Goal: Transaction & Acquisition: Purchase product/service

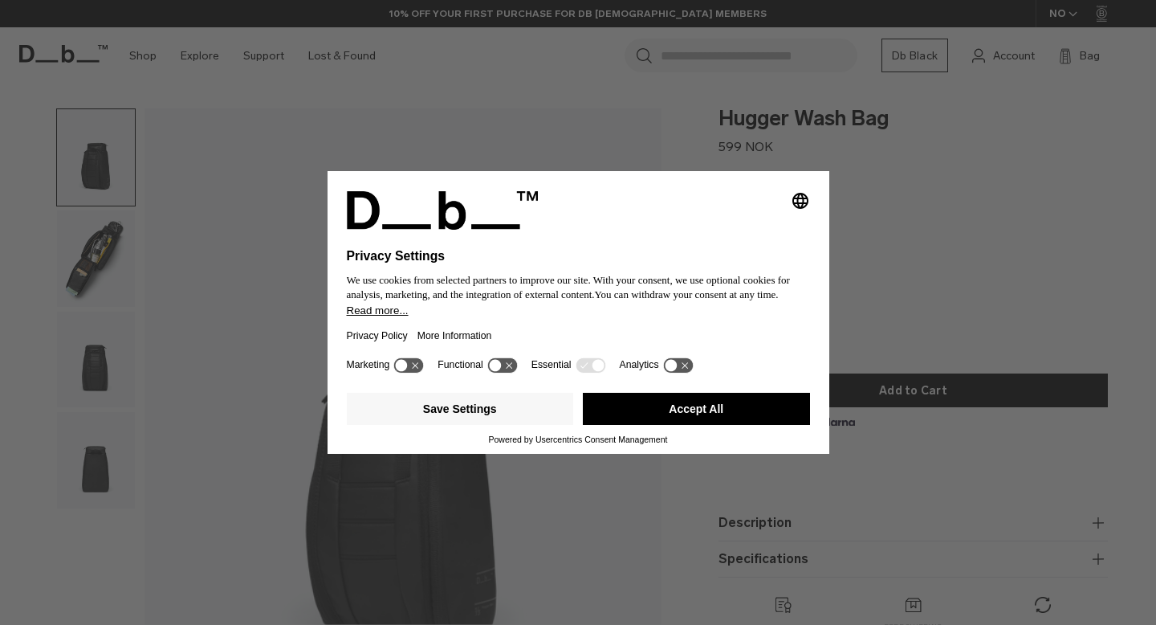
click at [723, 417] on button "Accept All" at bounding box center [696, 409] width 227 height 32
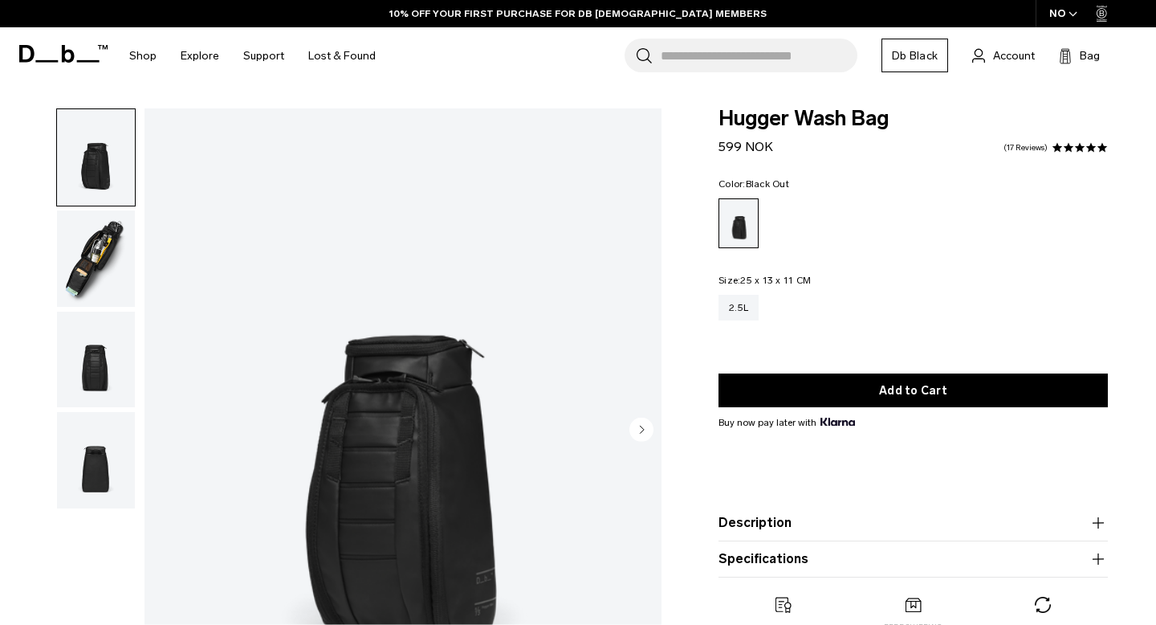
click at [93, 245] on img "button" at bounding box center [96, 258] width 78 height 96
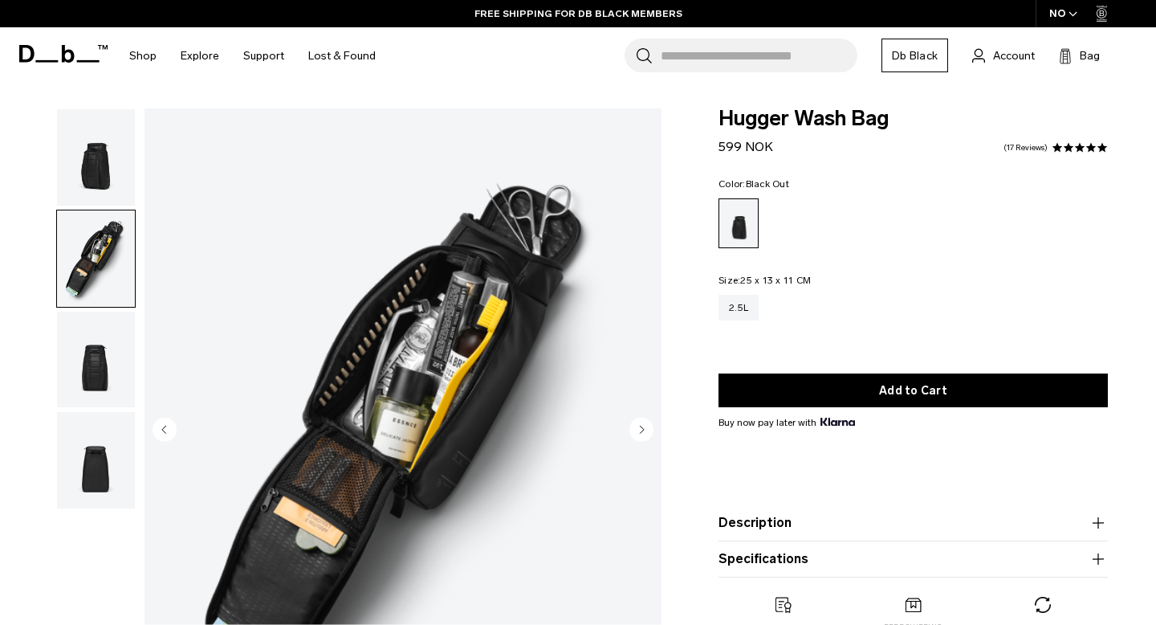
click at [96, 378] on img "button" at bounding box center [96, 360] width 78 height 96
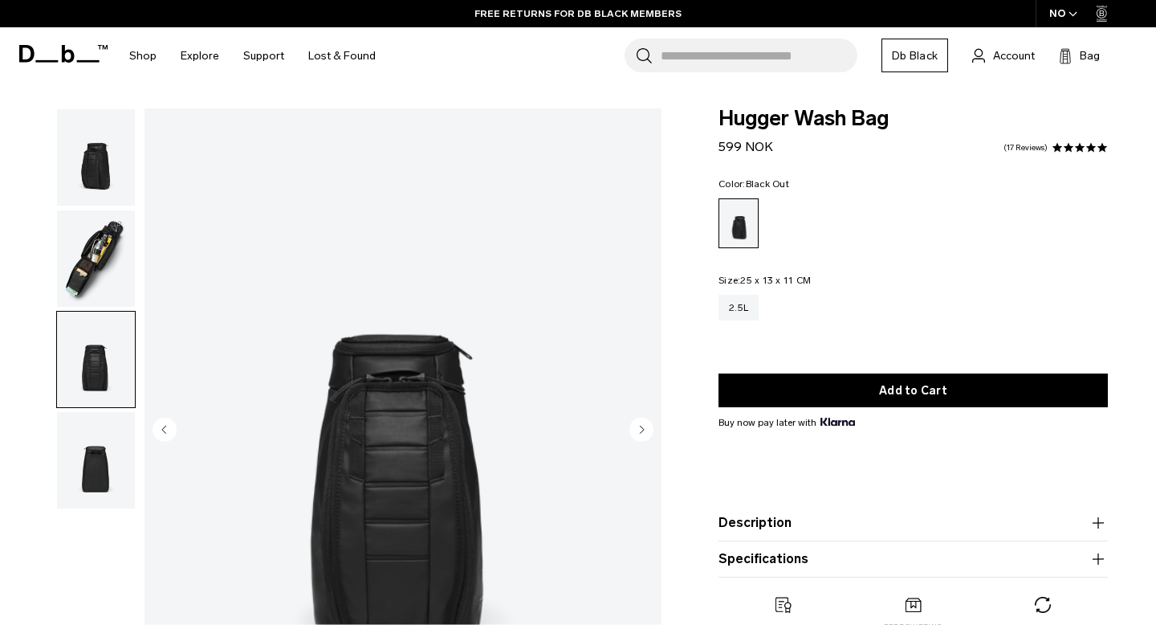
click at [103, 458] on img "button" at bounding box center [96, 460] width 78 height 96
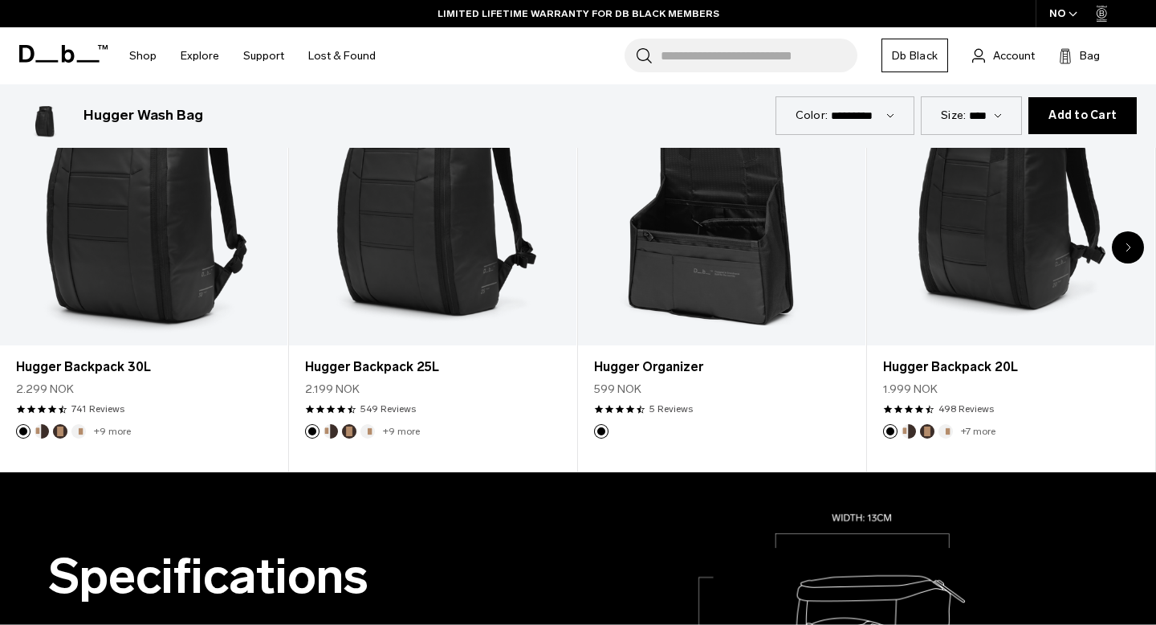
scroll to position [838, 0]
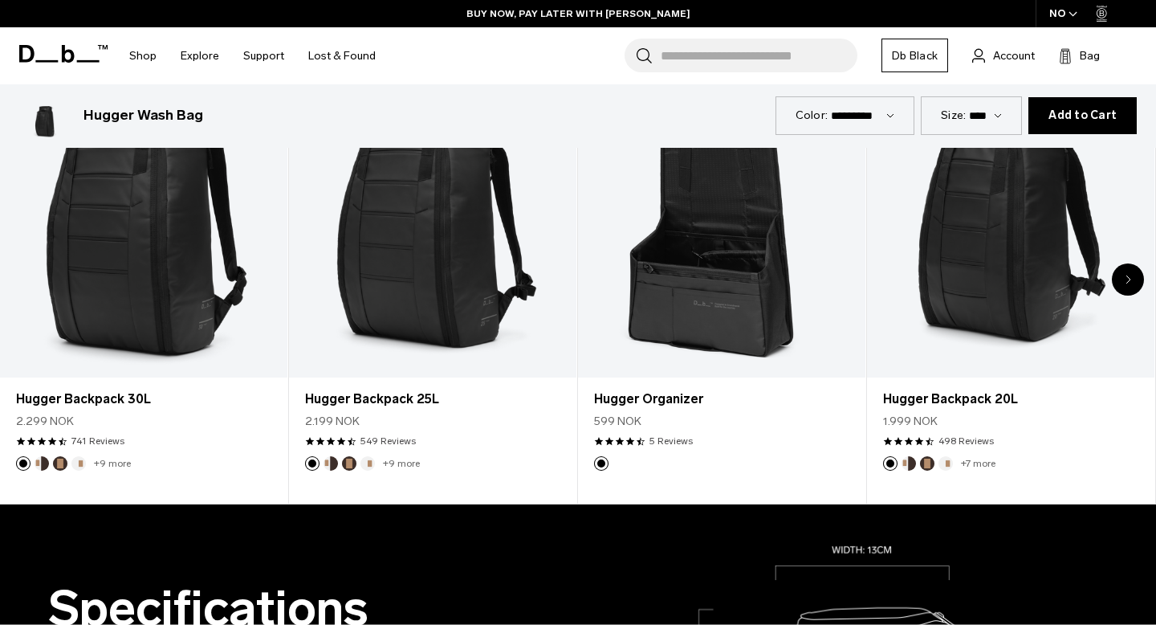
click at [1130, 280] on icon "Next slide" at bounding box center [1128, 278] width 4 height 7
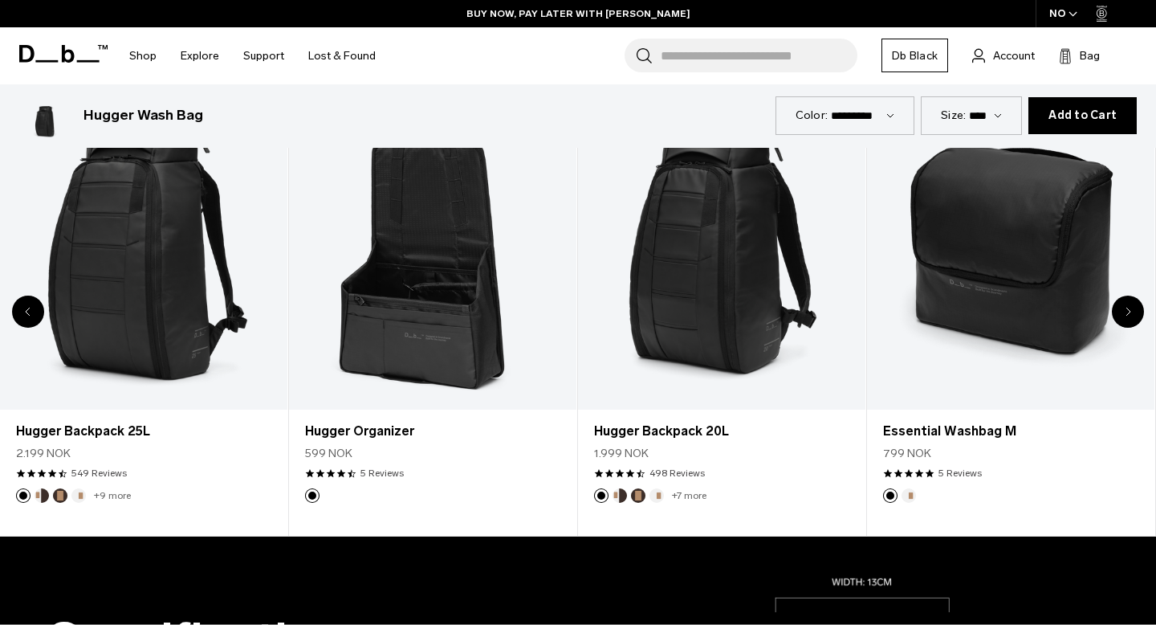
scroll to position [808, 0]
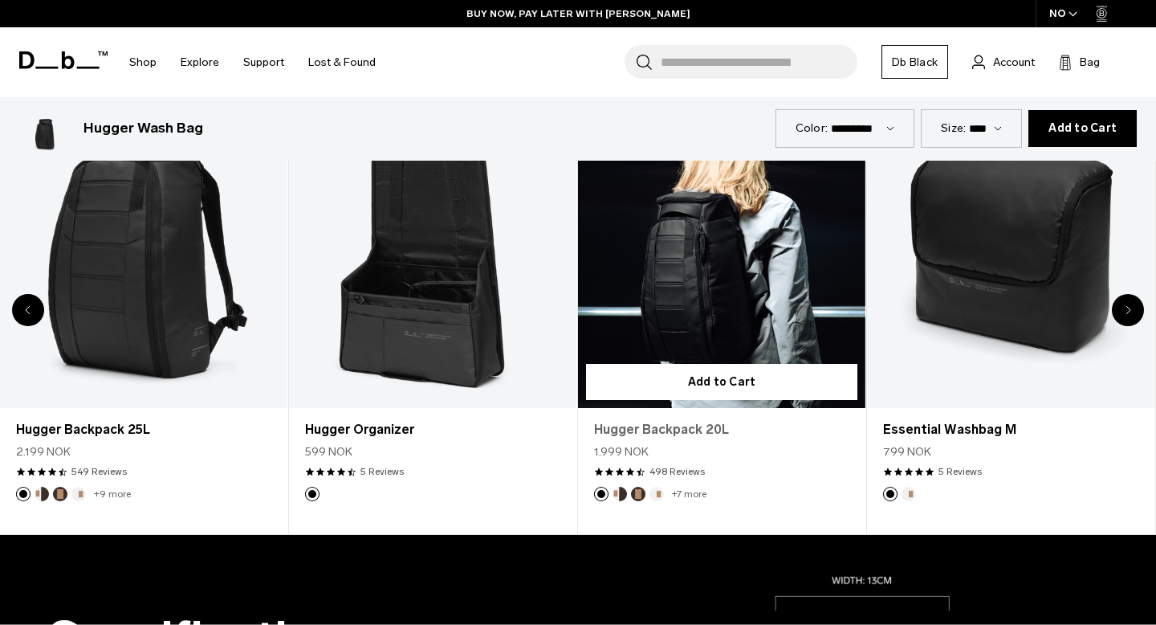
click at [671, 426] on link "Hugger Backpack 20L" at bounding box center [721, 429] width 255 height 19
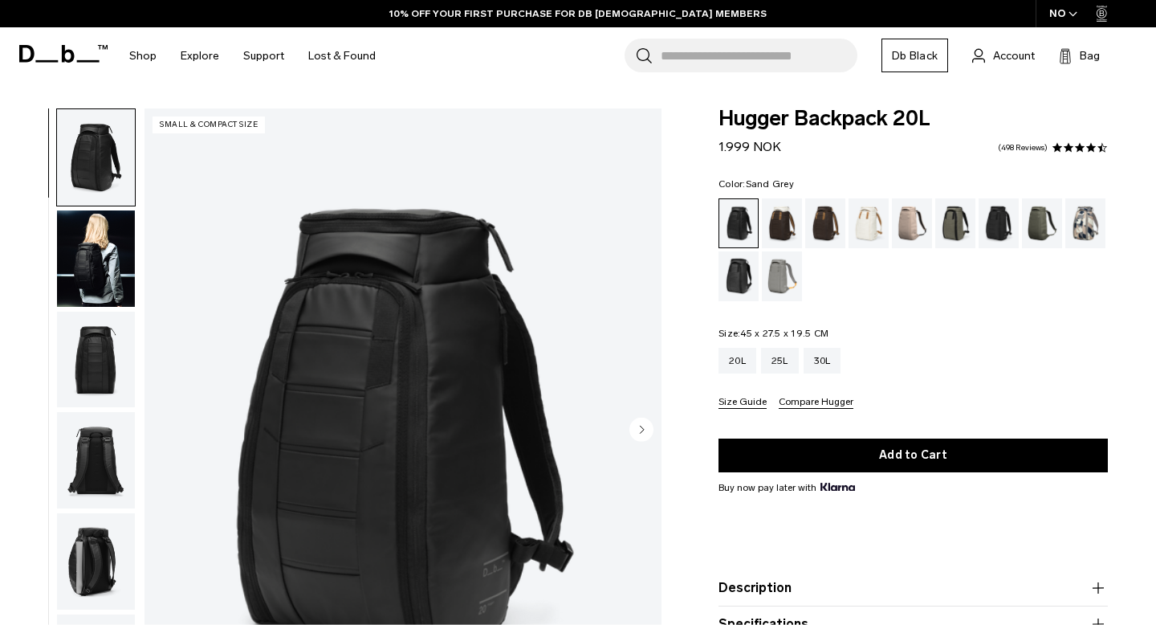
click at [780, 266] on div "Sand Grey" at bounding box center [782, 276] width 41 height 50
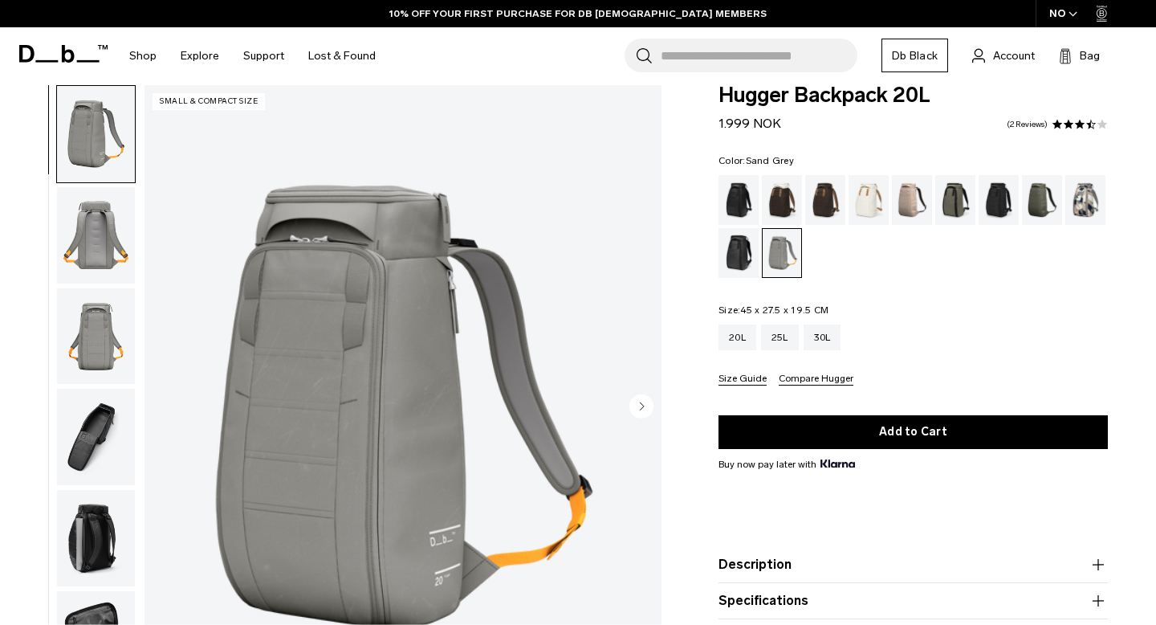
scroll to position [24, 0]
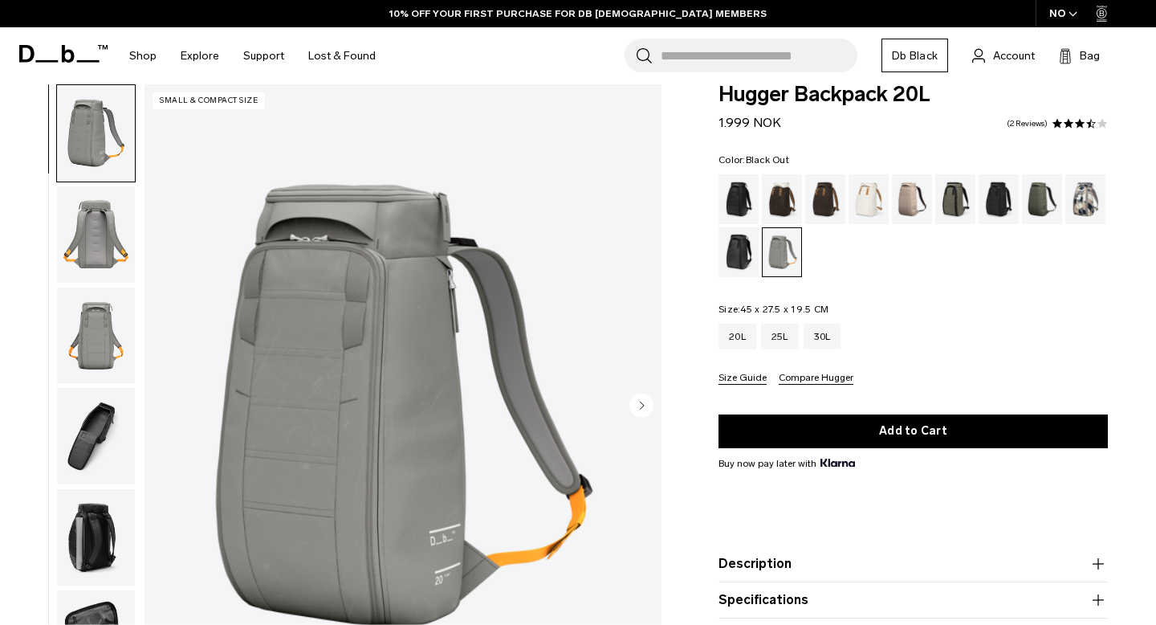
click at [737, 199] on div "Black Out" at bounding box center [739, 199] width 41 height 50
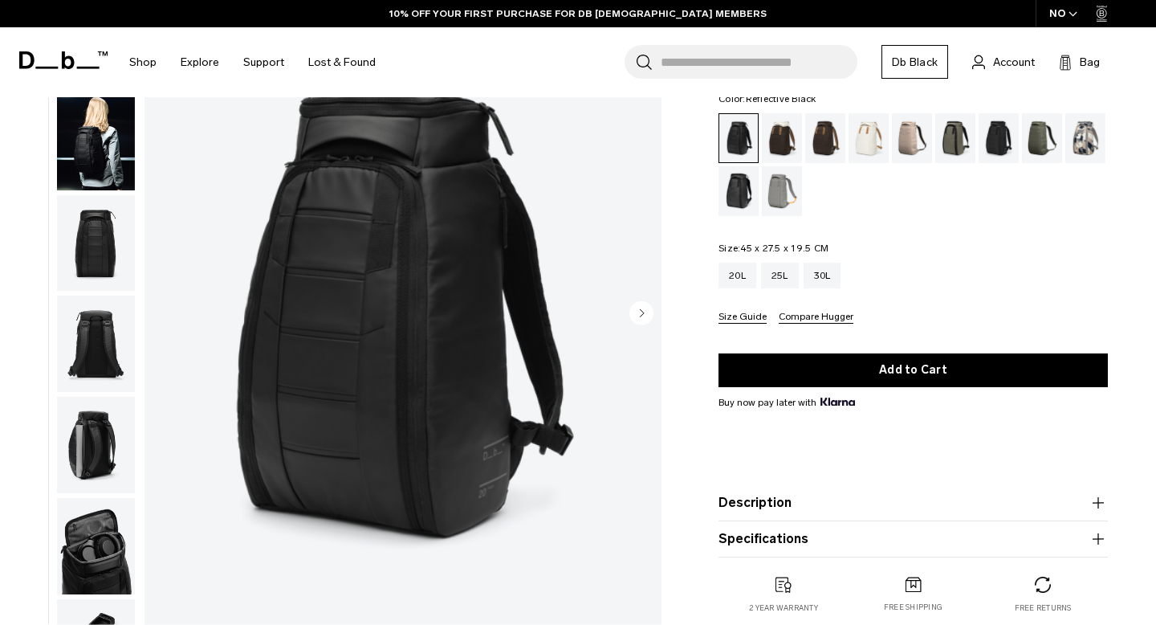
scroll to position [121, 0]
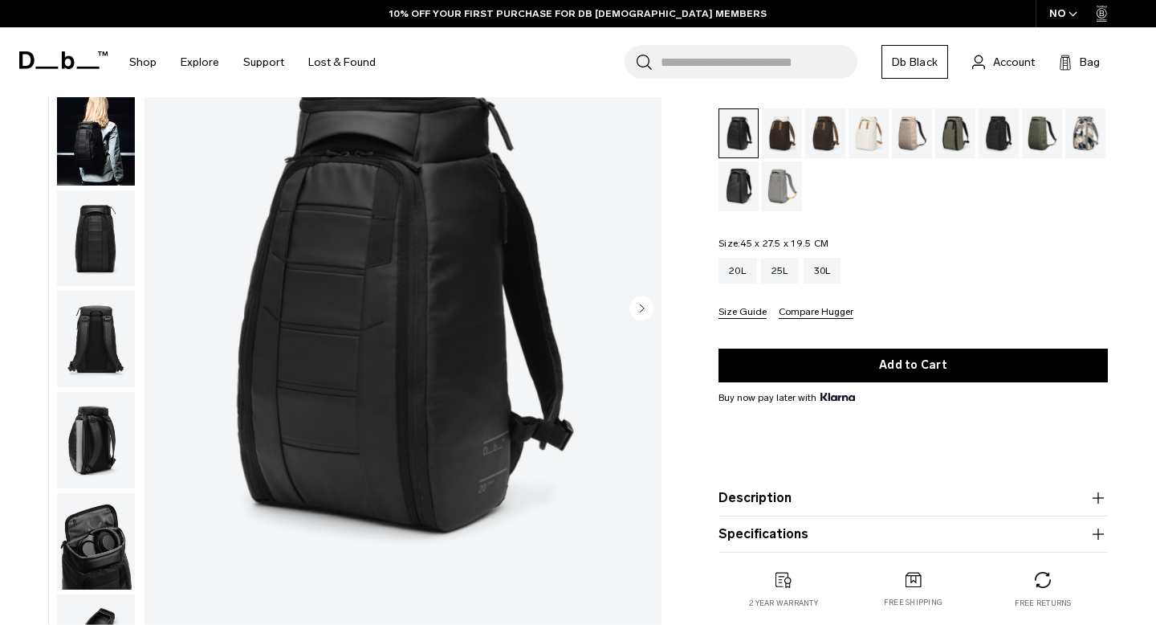
click at [84, 519] on img "button" at bounding box center [96, 541] width 78 height 96
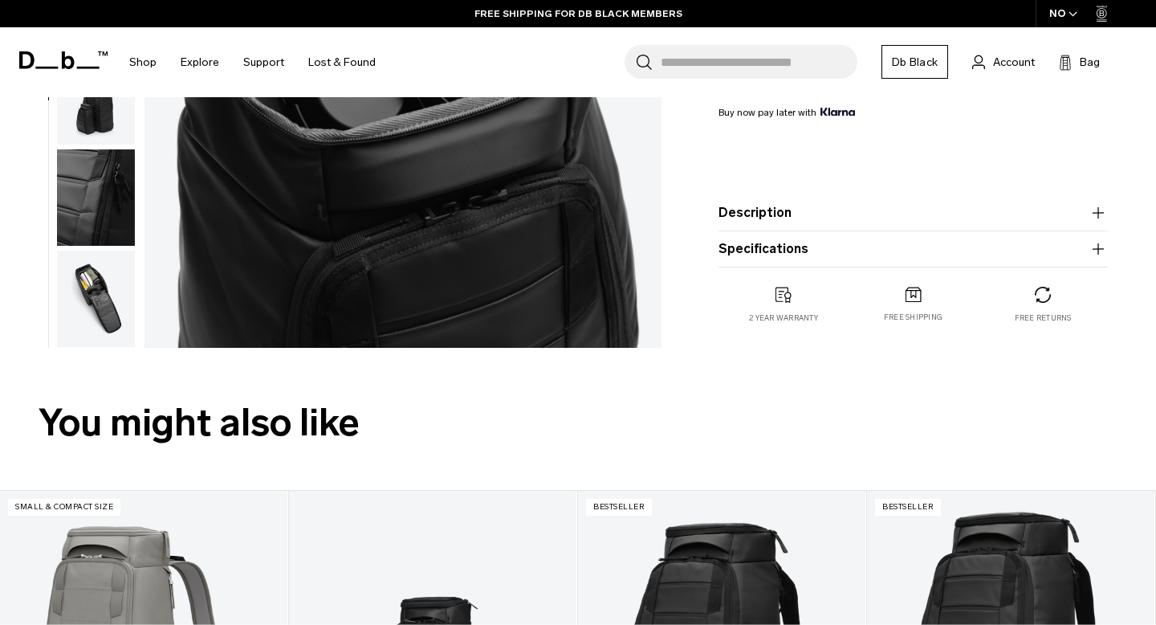
scroll to position [407, 0]
click at [93, 330] on img "button" at bounding box center [96, 298] width 78 height 96
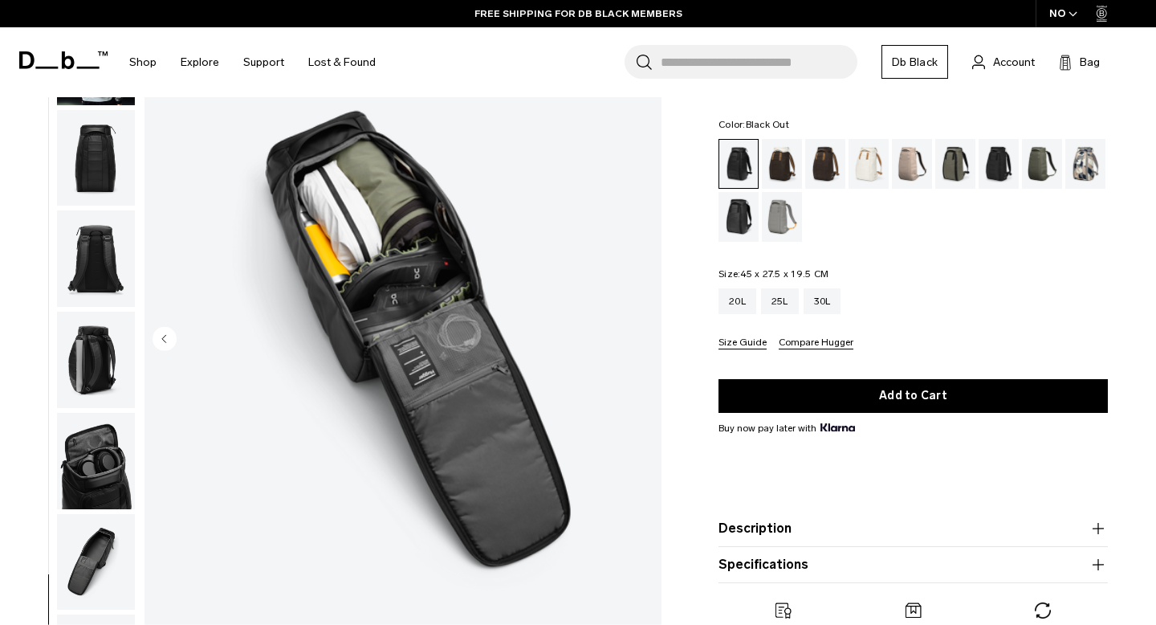
scroll to position [81, 0]
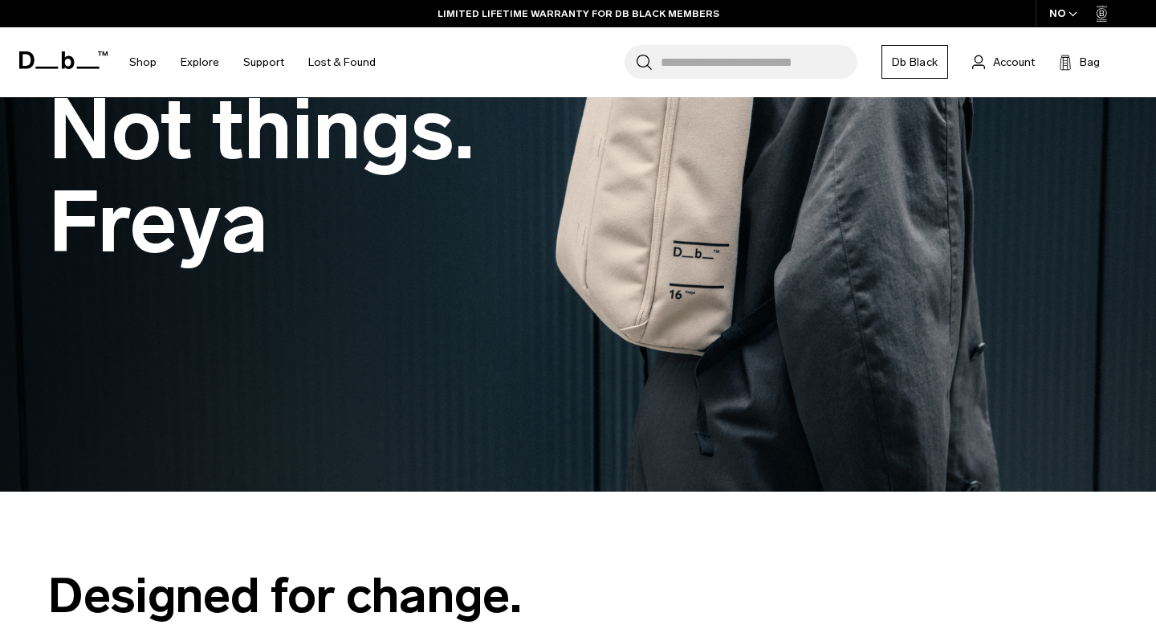
scroll to position [330, 0]
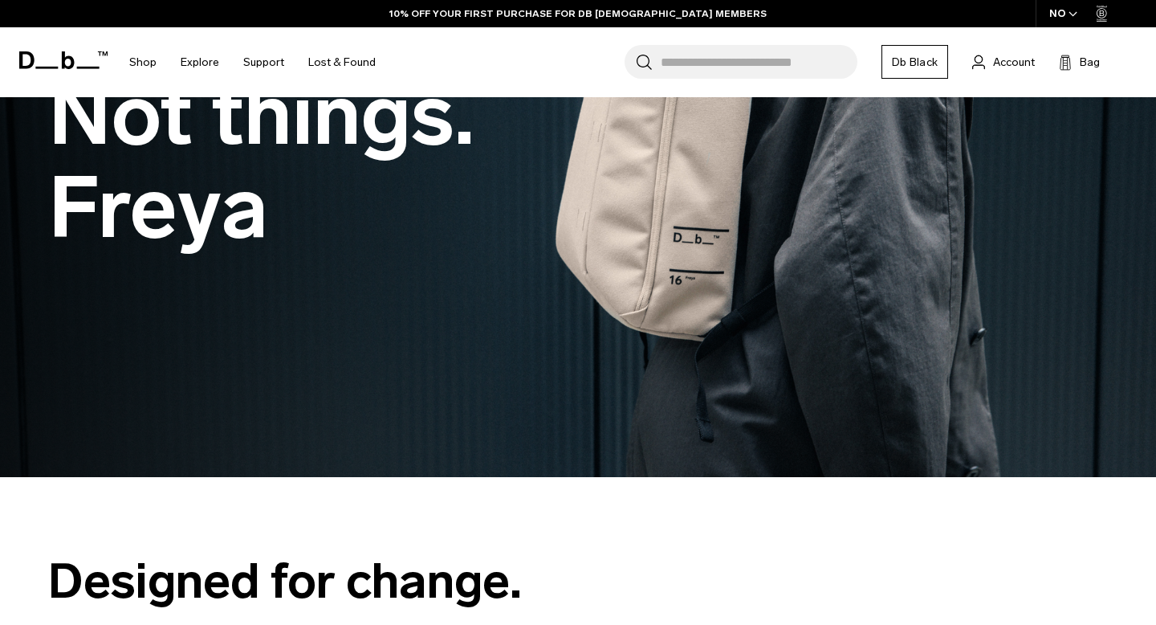
click at [704, 65] on input "Search for Bags, Luggage..." at bounding box center [759, 62] width 197 height 34
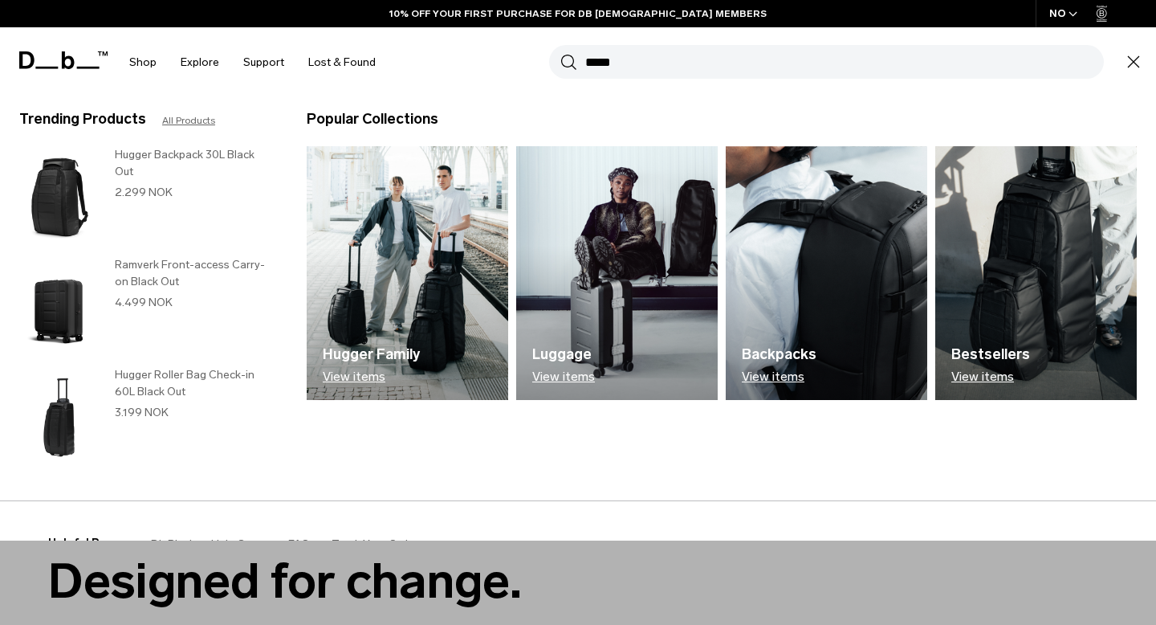
type input "*****"
click at [560, 53] on button "Search" at bounding box center [568, 62] width 17 height 18
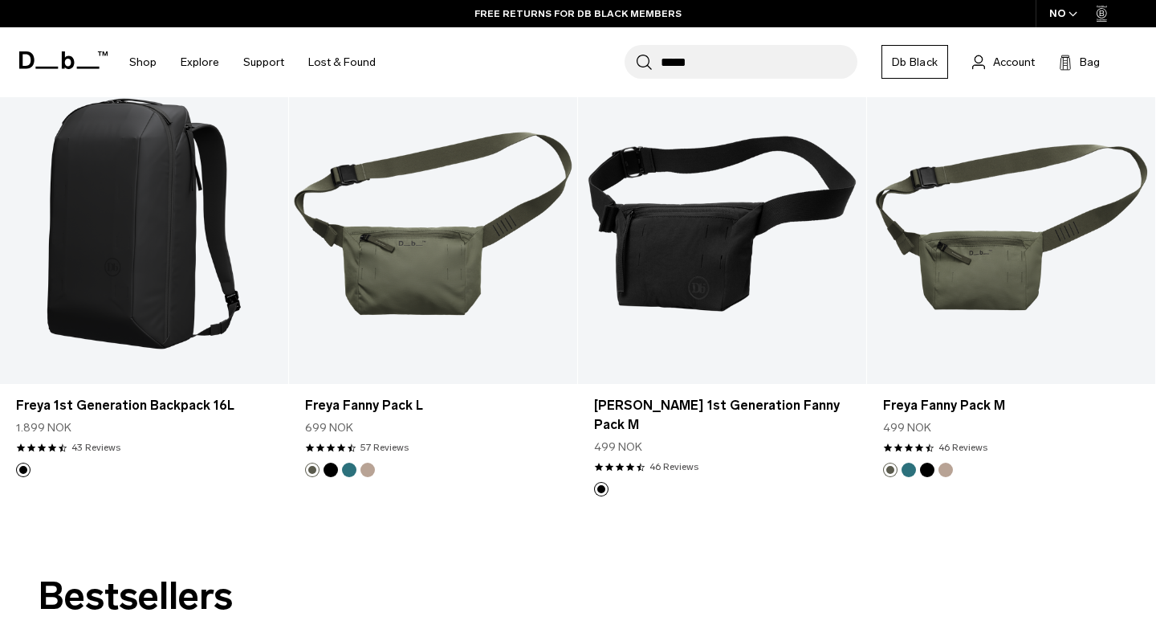
scroll to position [2081, 0]
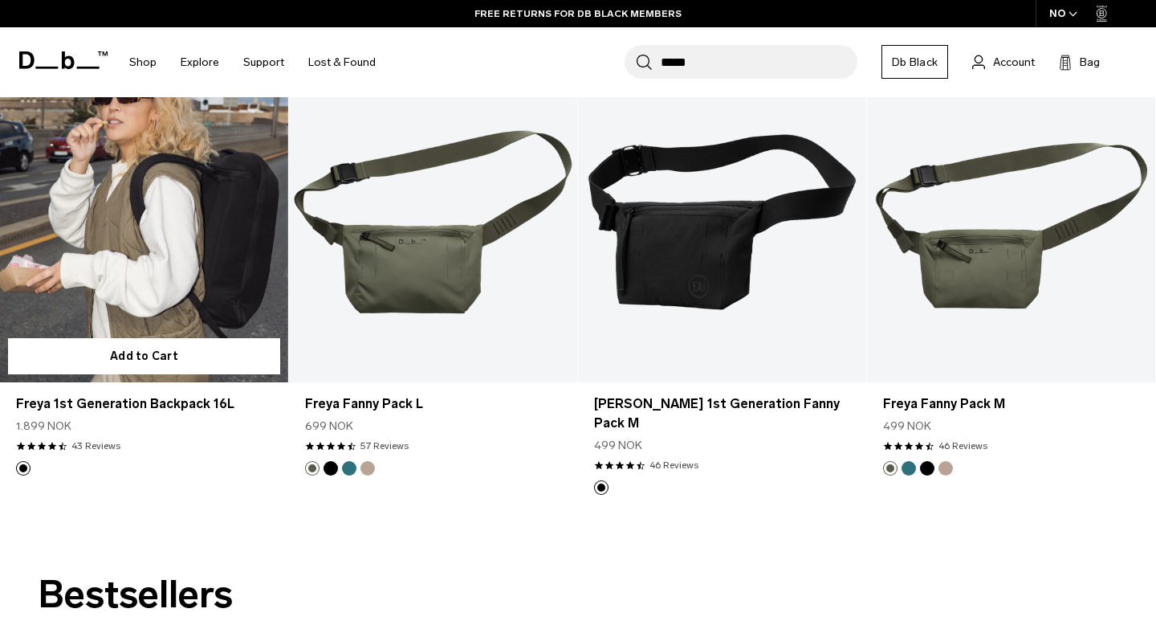
click at [171, 296] on link "Freya 1st Generation Backpack 16L" at bounding box center [144, 222] width 288 height 320
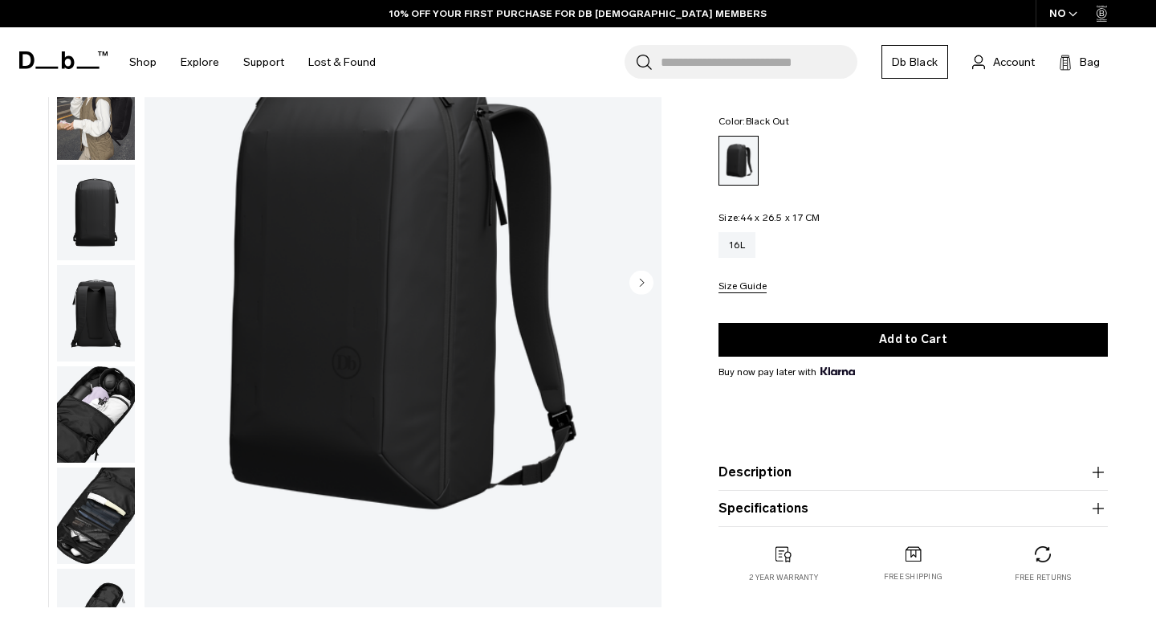
scroll to position [143, 0]
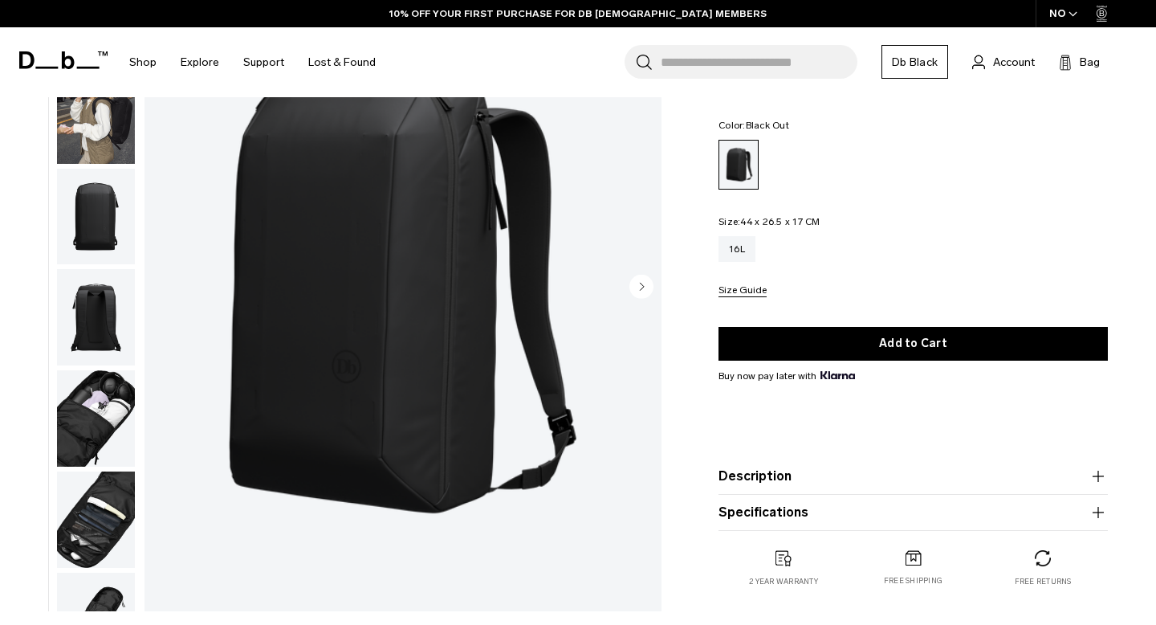
click at [83, 240] on img "button" at bounding box center [96, 217] width 78 height 96
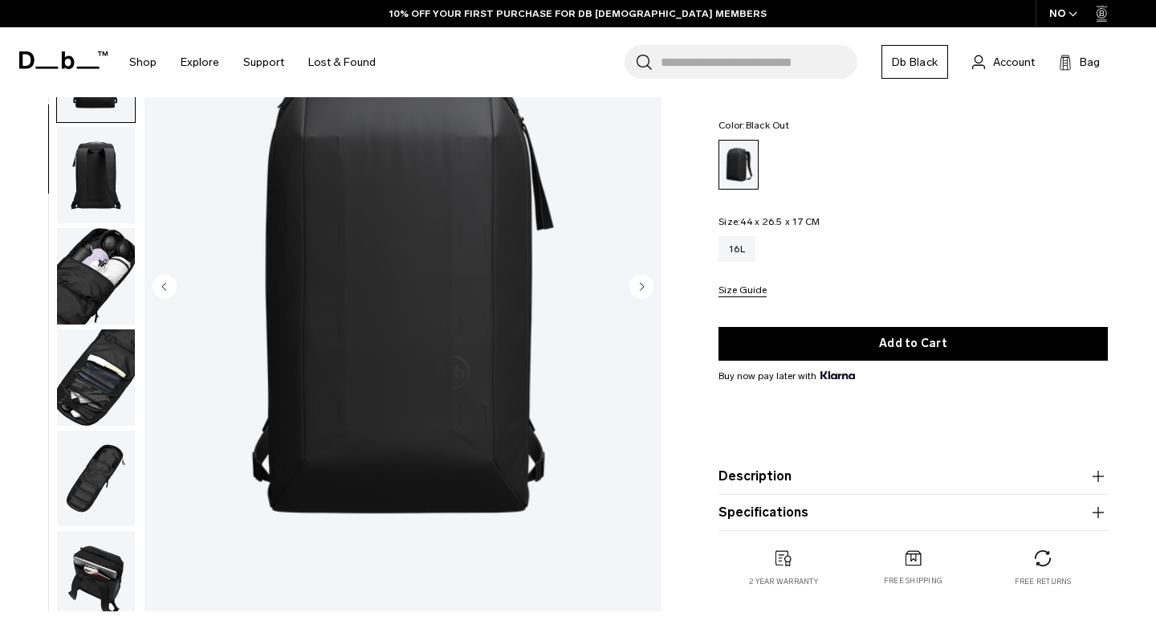
scroll to position [202, 0]
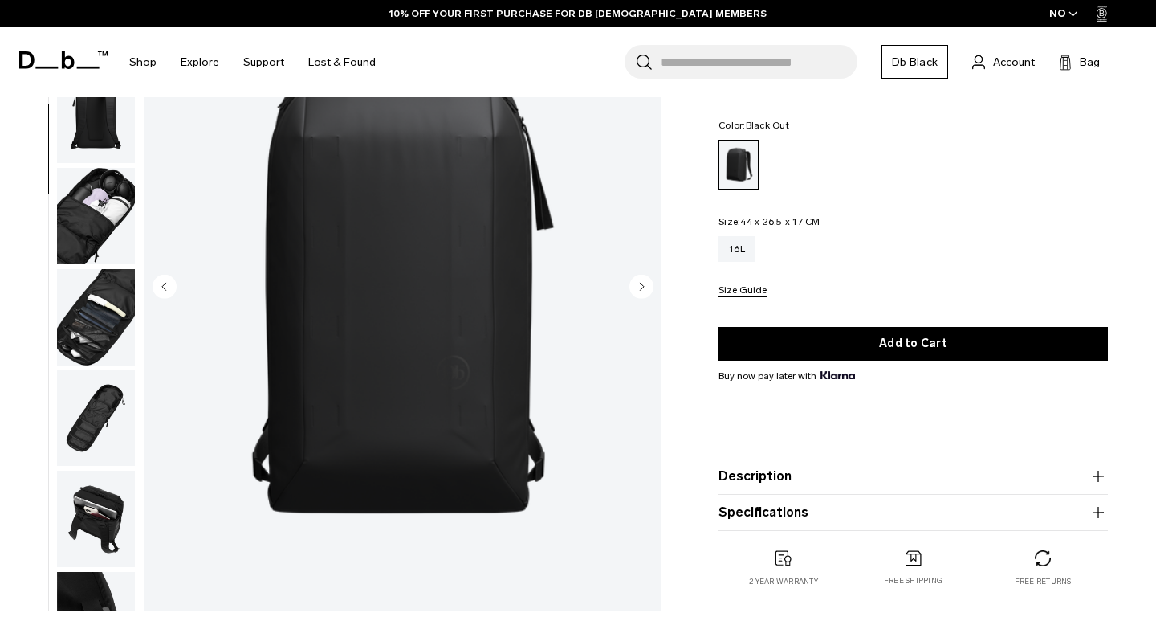
click at [83, 241] on img "button" at bounding box center [96, 216] width 78 height 96
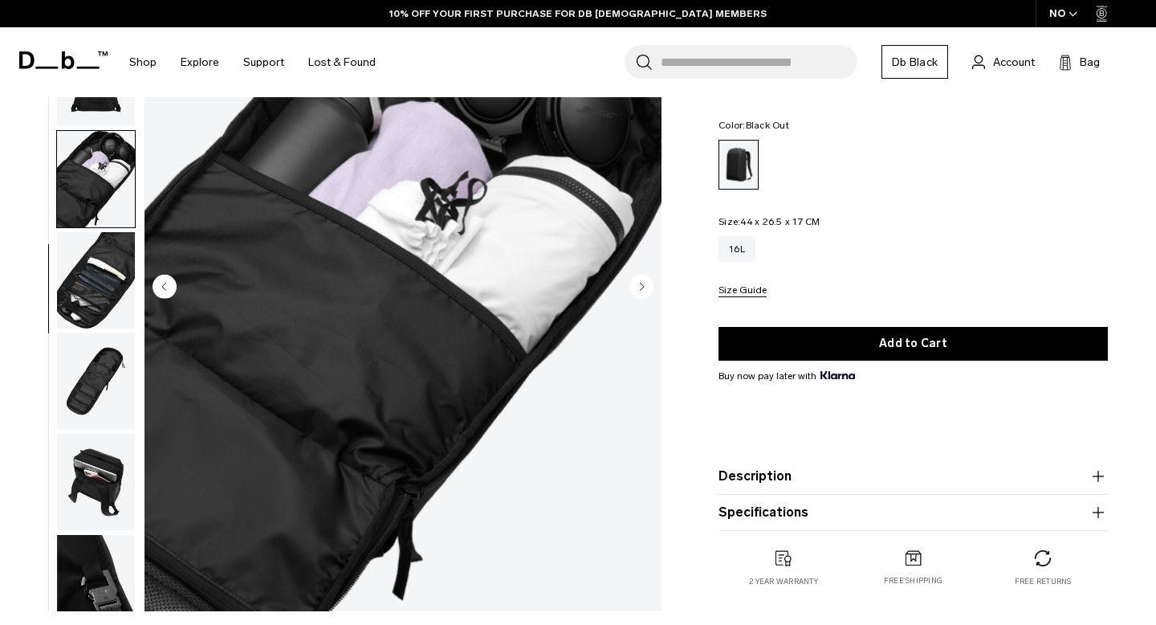
scroll to position [260, 0]
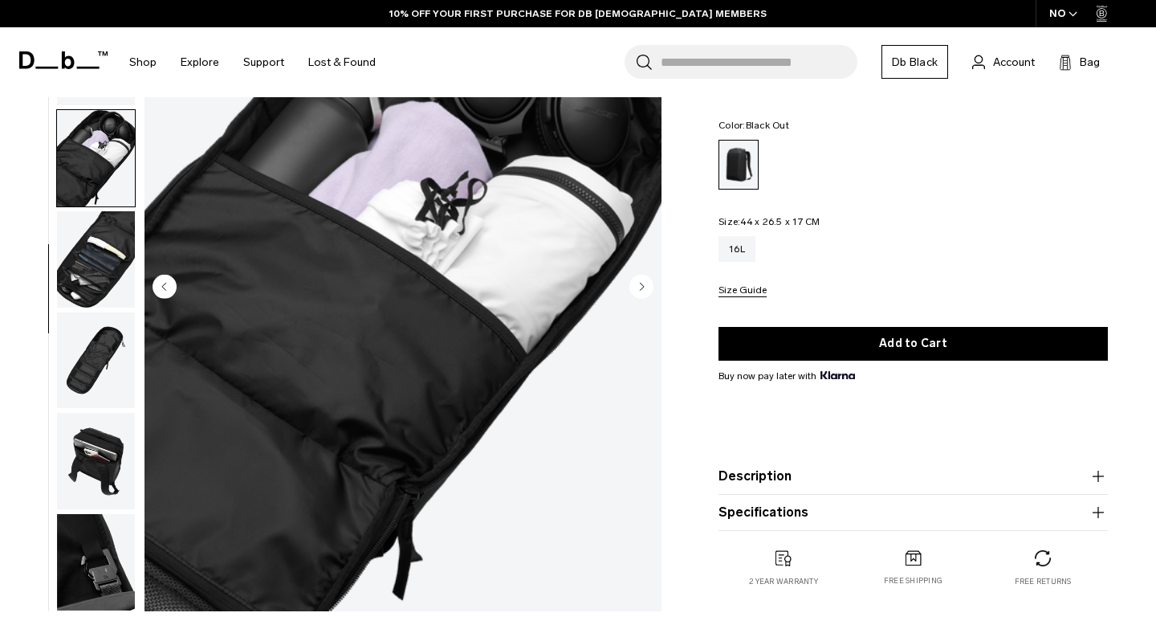
click at [94, 332] on img "button" at bounding box center [96, 360] width 78 height 96
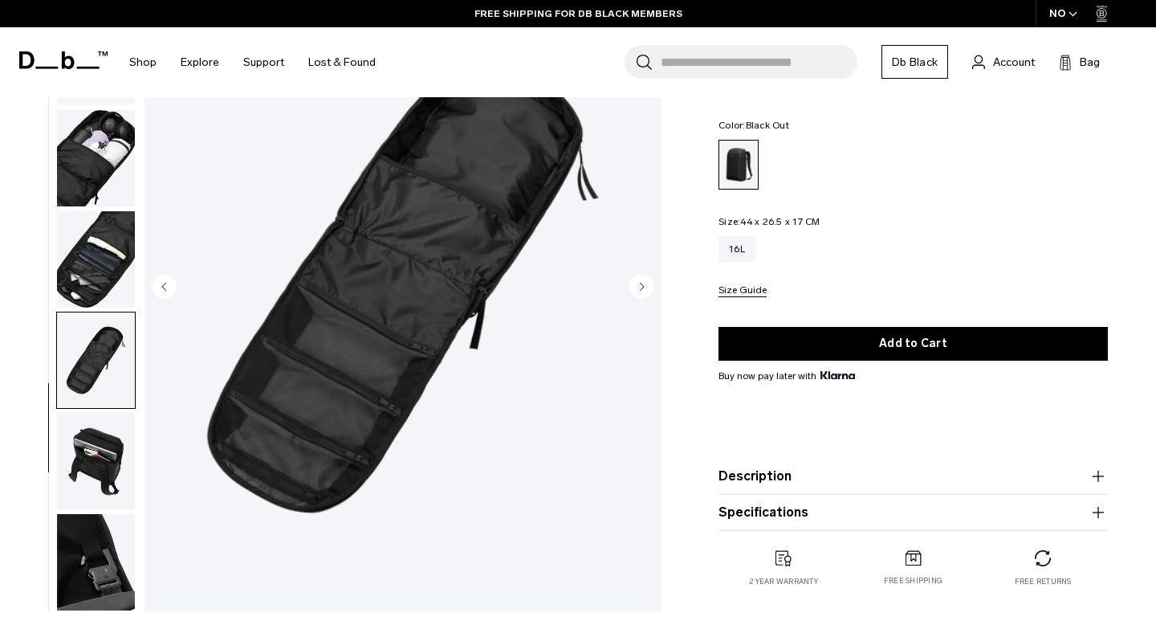
click at [105, 440] on img "button" at bounding box center [96, 461] width 78 height 96
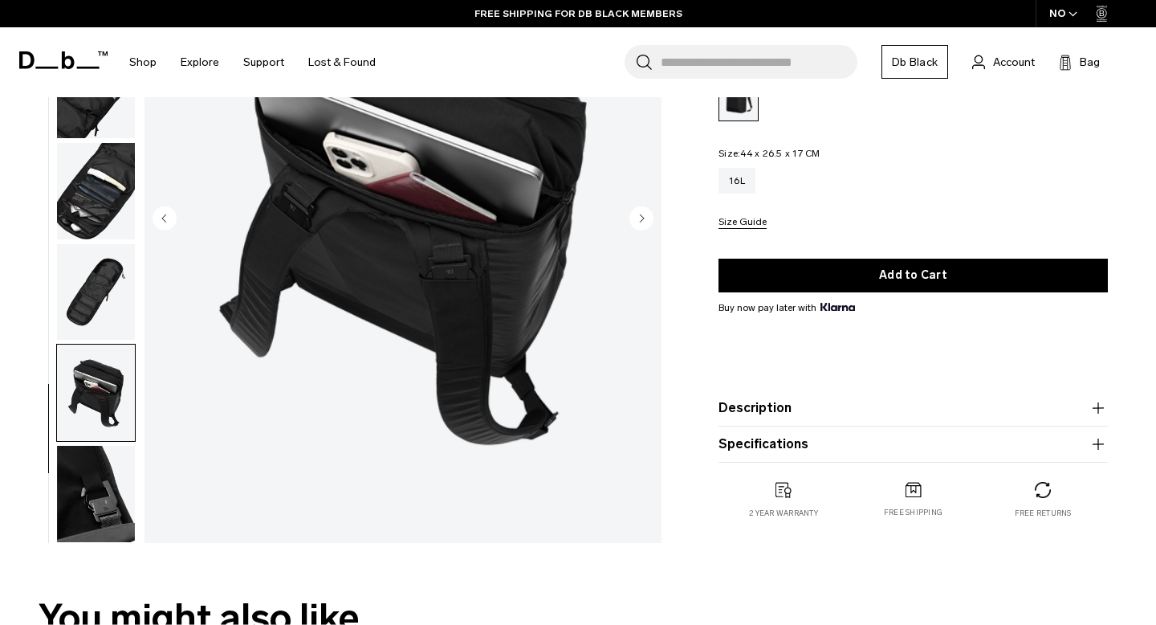
scroll to position [214, 0]
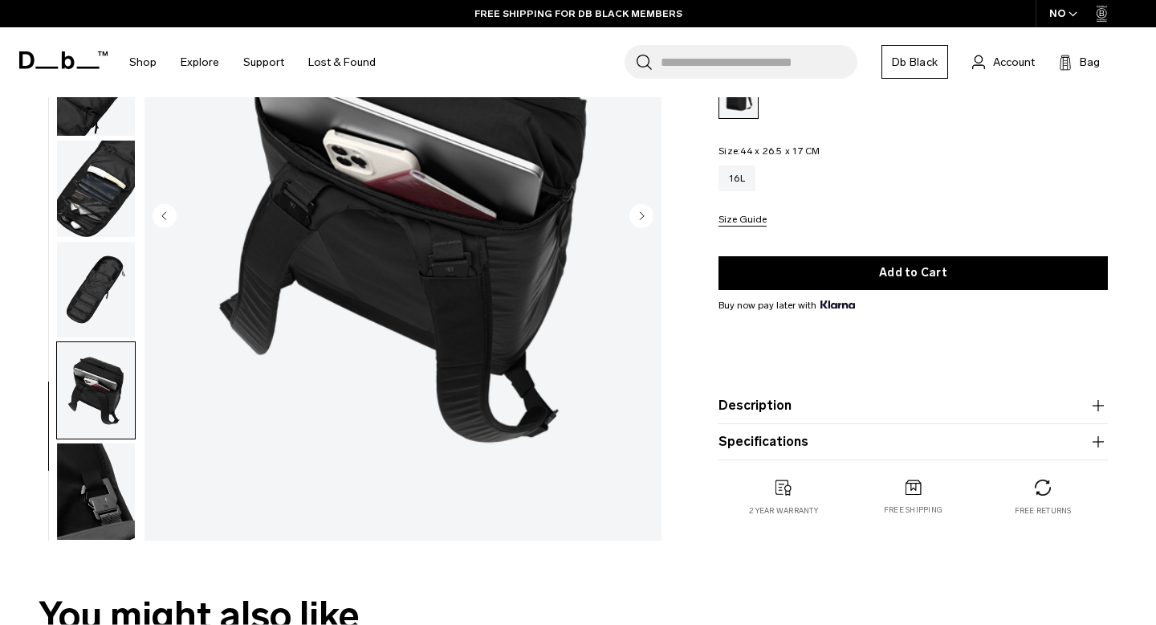
click at [88, 503] on img "button" at bounding box center [96, 491] width 78 height 96
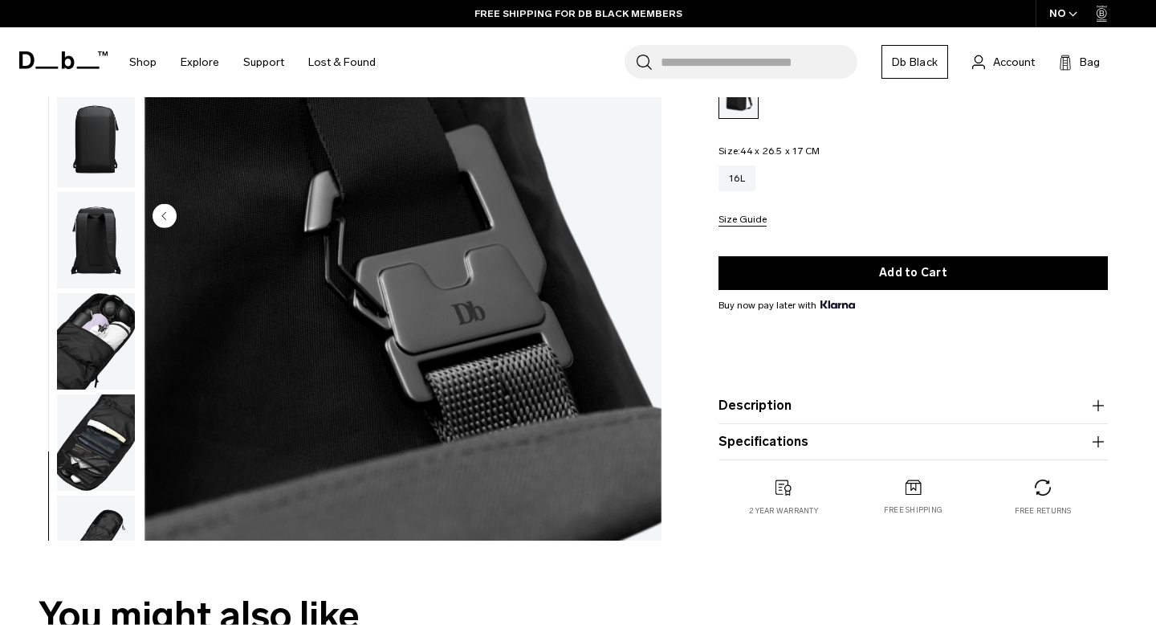
scroll to position [0, 0]
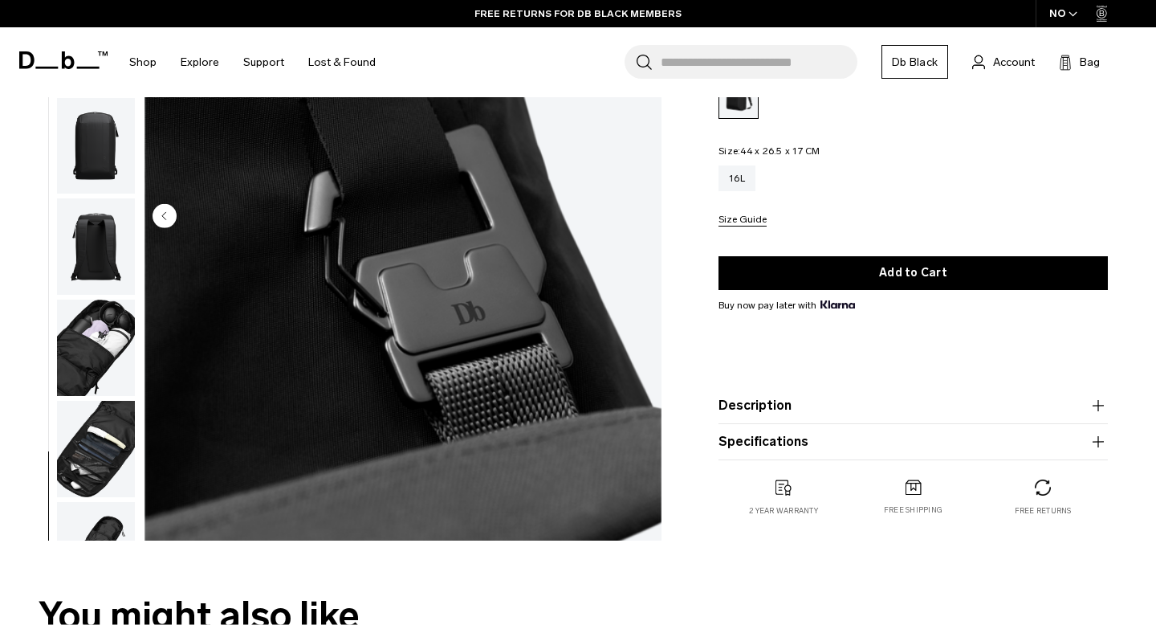
click at [100, 247] on img "button" at bounding box center [96, 246] width 78 height 96
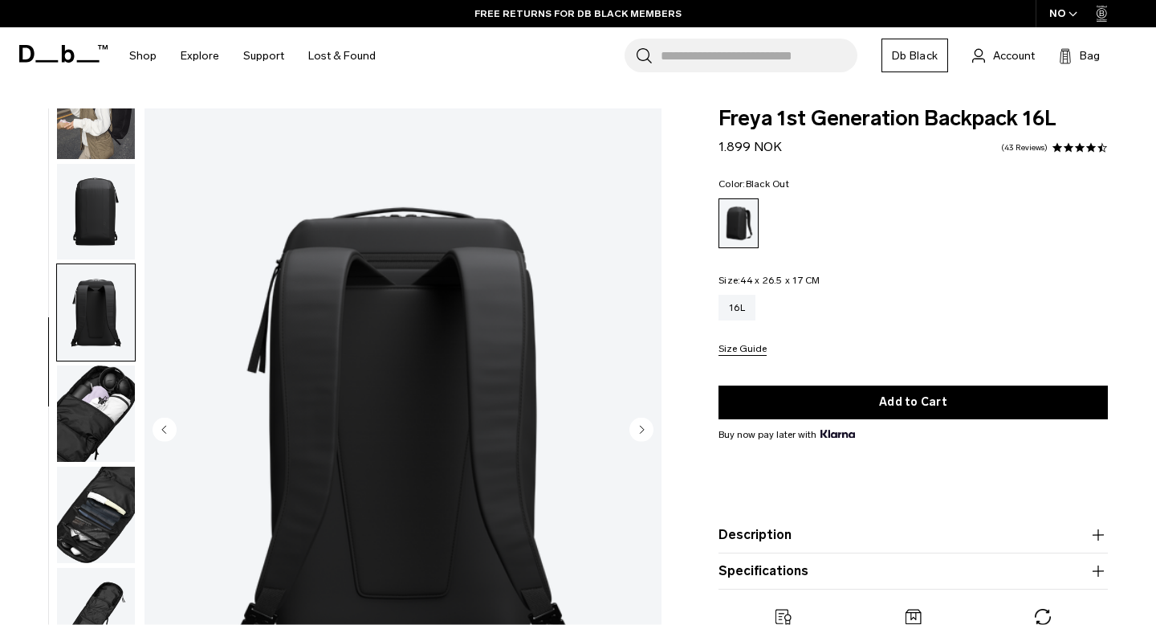
scroll to position [53, 0]
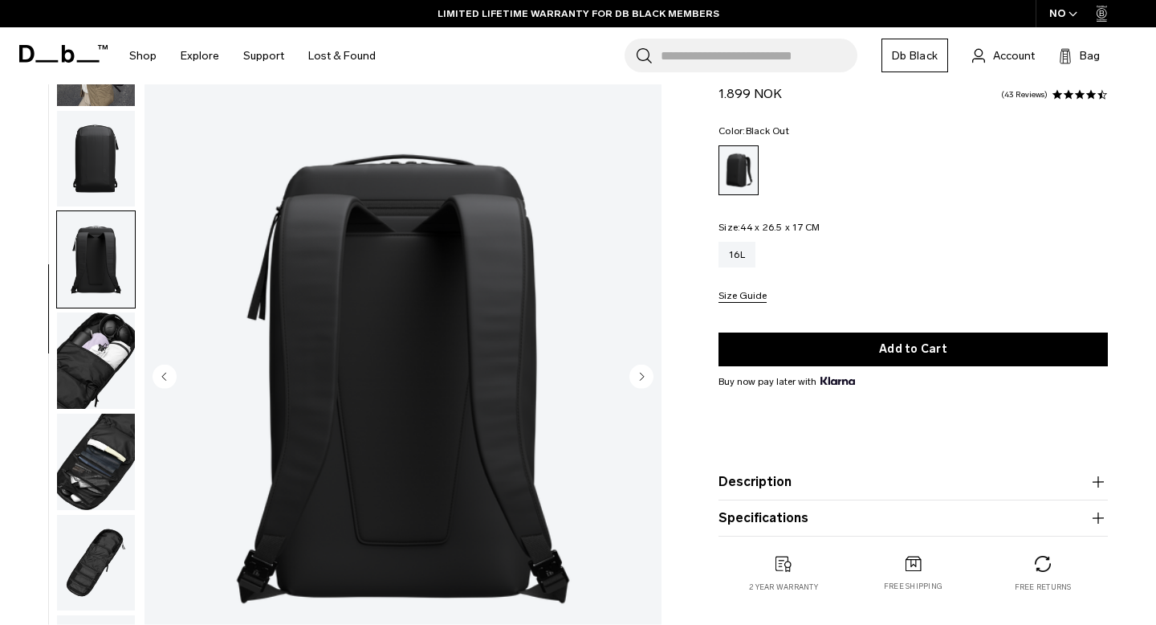
click at [161, 377] on circle "Previous slide" at bounding box center [165, 376] width 24 height 24
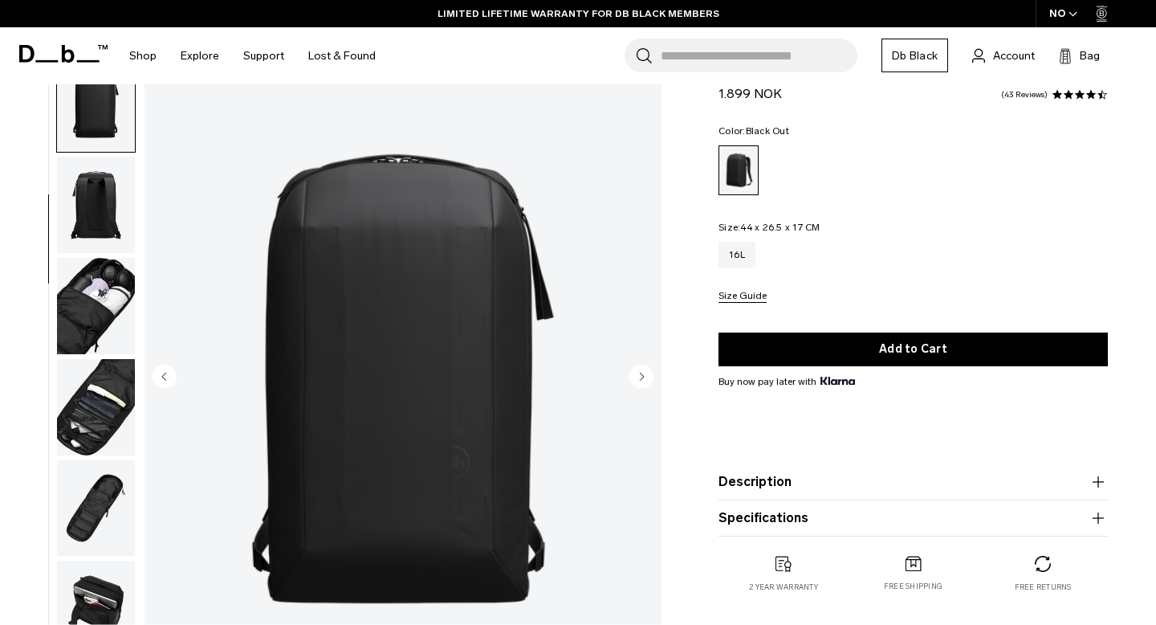
click at [161, 377] on circle "Previous slide" at bounding box center [165, 376] width 24 height 24
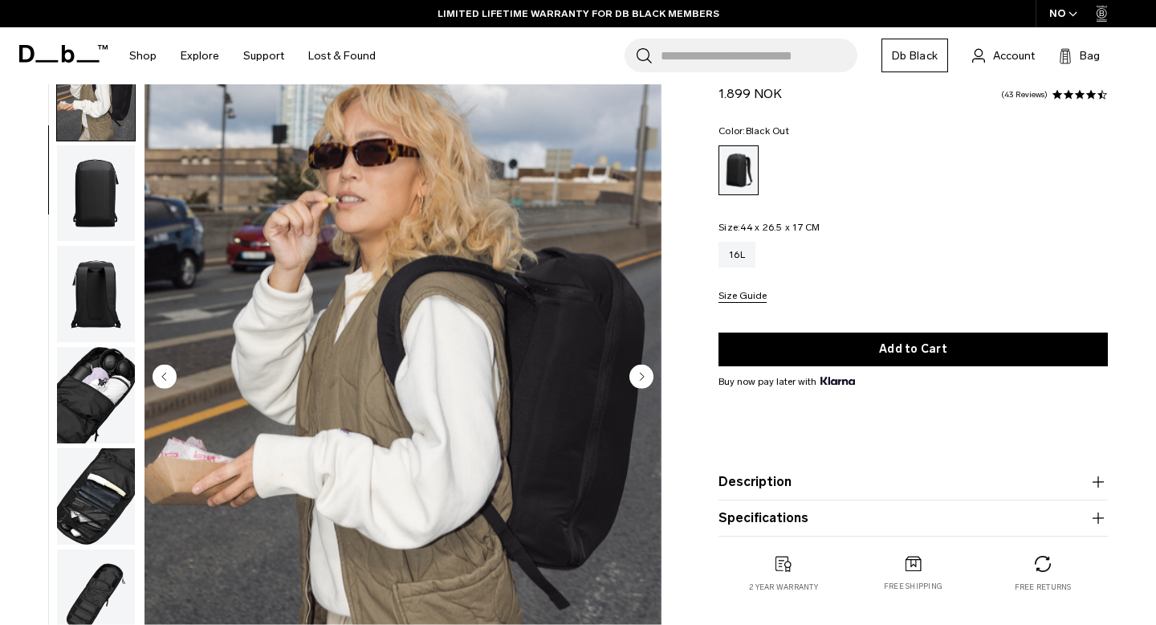
scroll to position [101, 0]
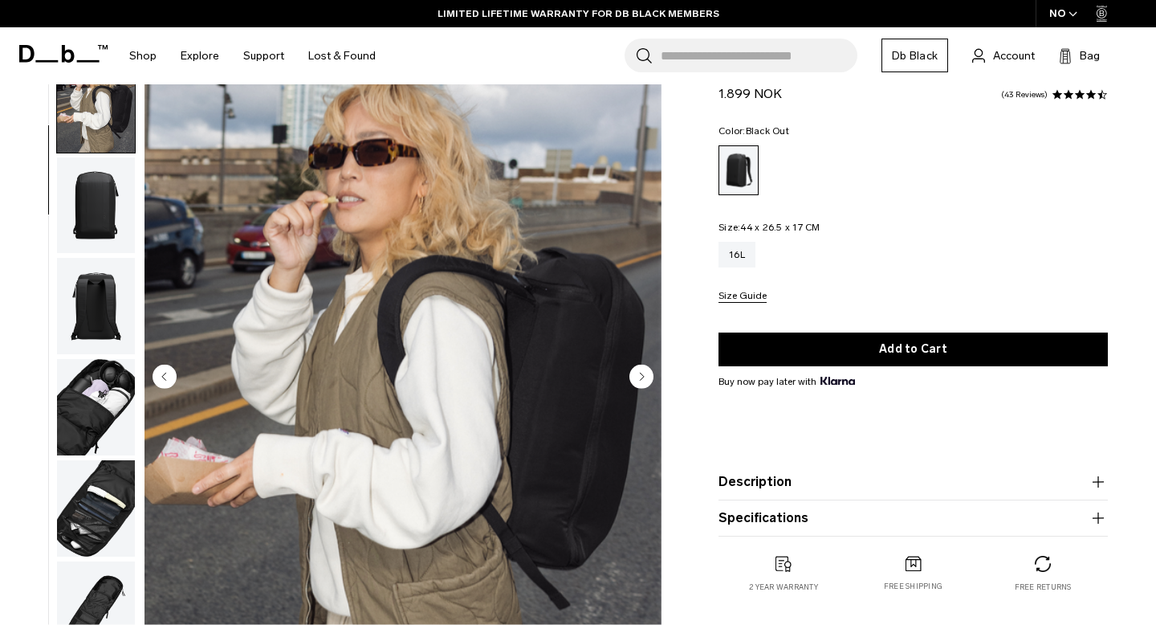
click at [641, 373] on circle "Next slide" at bounding box center [641, 376] width 24 height 24
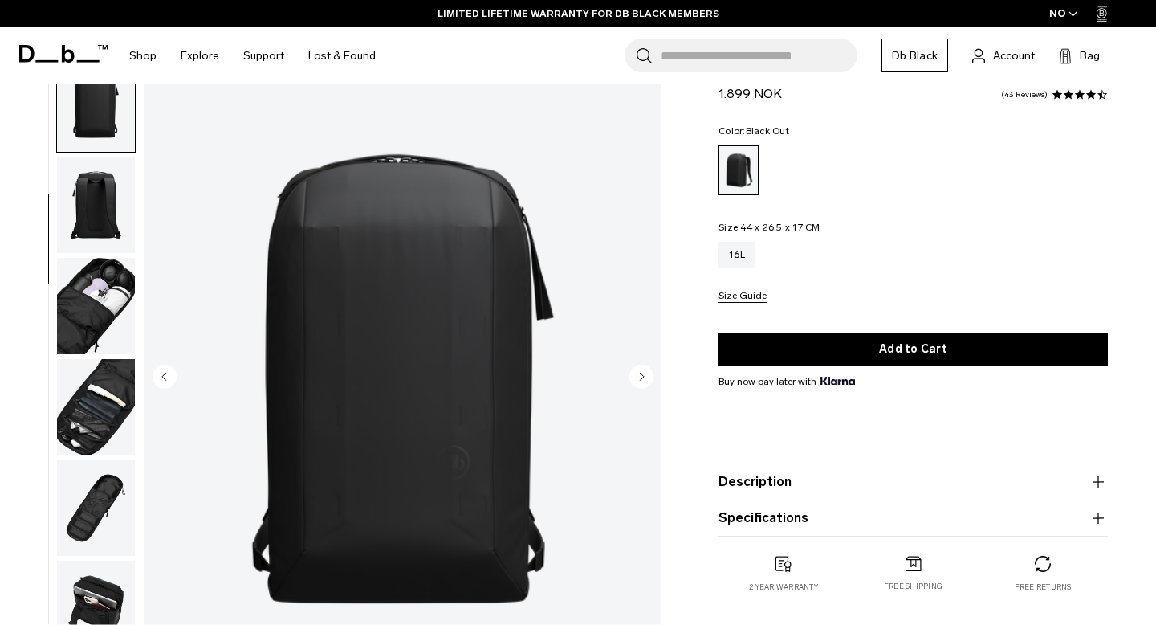
click at [641, 373] on circle "Next slide" at bounding box center [641, 376] width 24 height 24
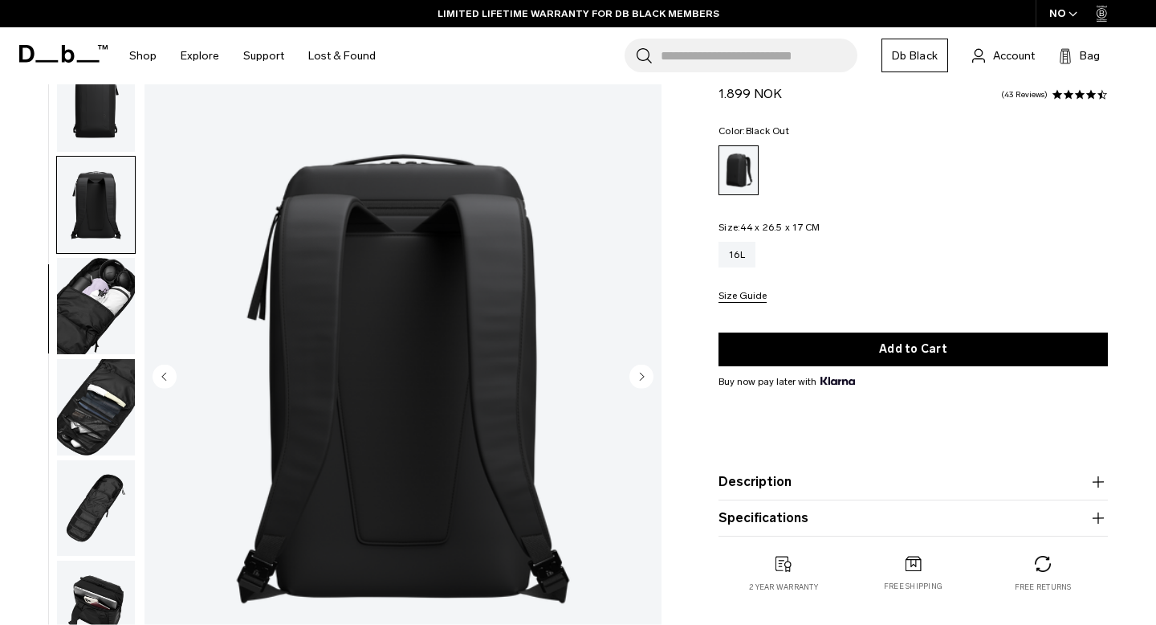
scroll to position [260, 0]
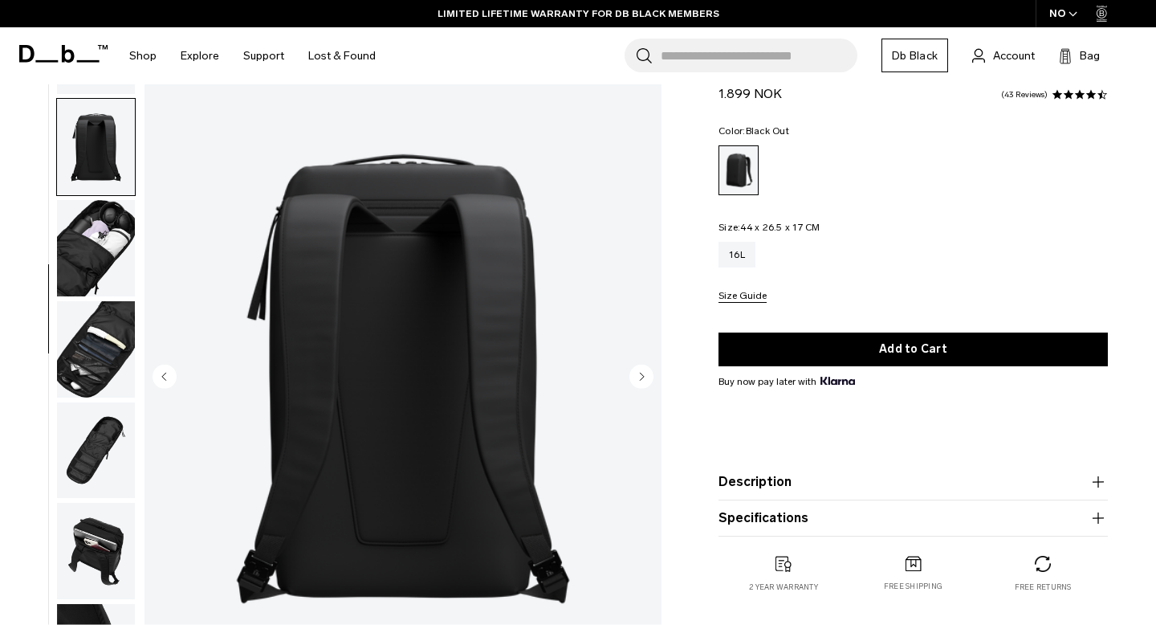
click at [641, 373] on circle "Next slide" at bounding box center [641, 376] width 24 height 24
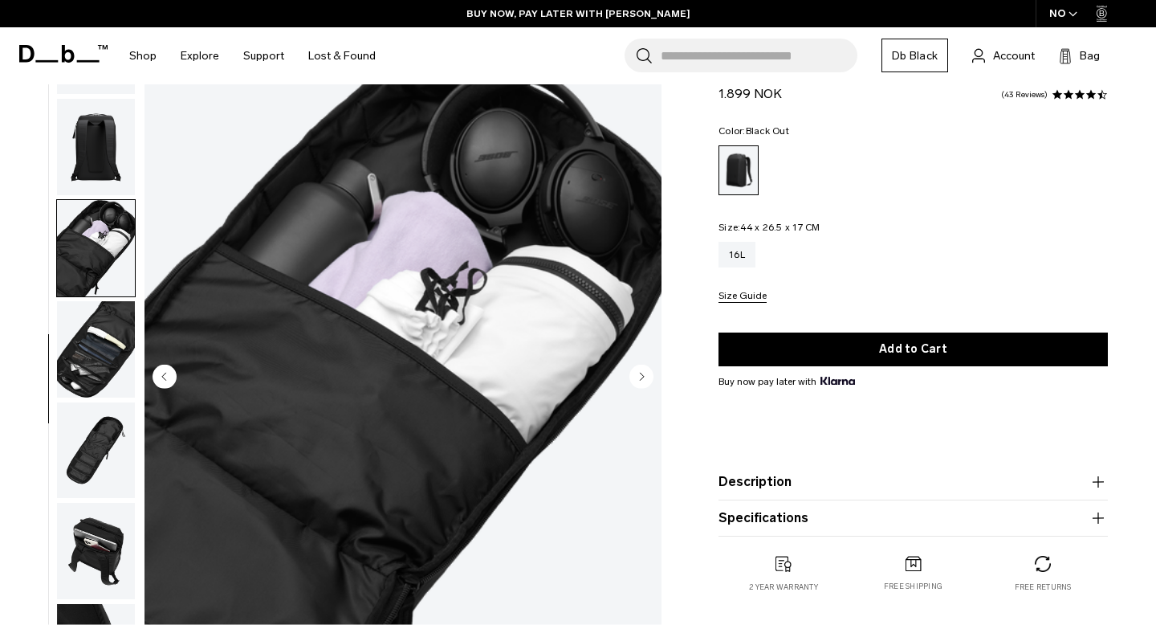
click at [641, 373] on circle "Next slide" at bounding box center [641, 376] width 24 height 24
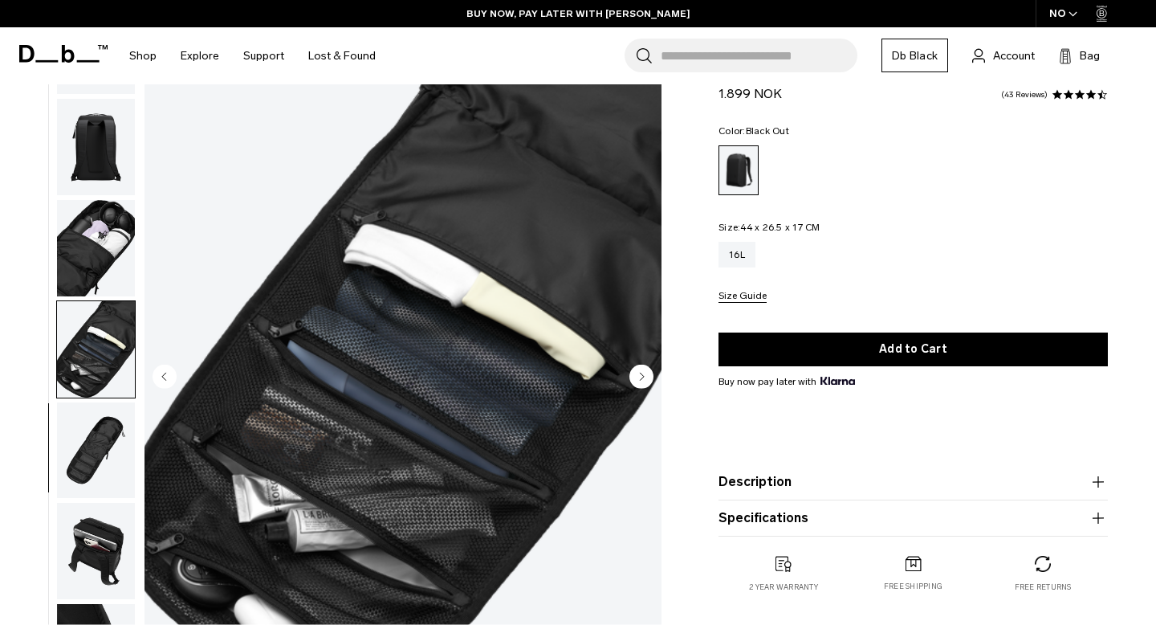
click at [641, 373] on circle "Next slide" at bounding box center [641, 376] width 24 height 24
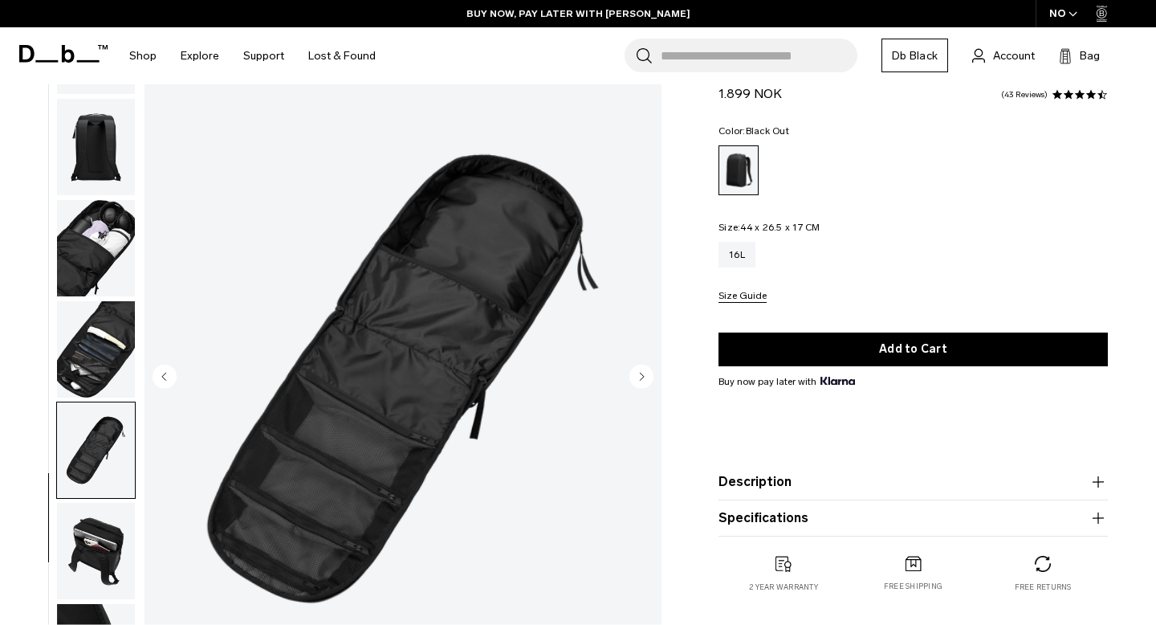
click at [641, 373] on circle "Next slide" at bounding box center [641, 376] width 24 height 24
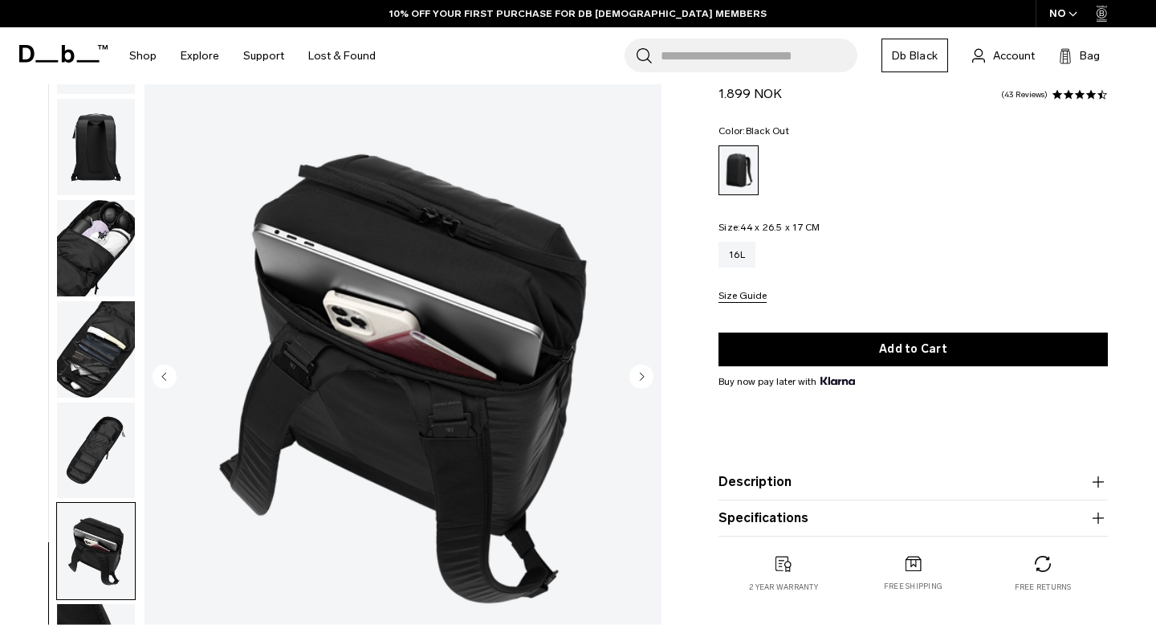
click at [641, 373] on circle "Next slide" at bounding box center [641, 376] width 24 height 24
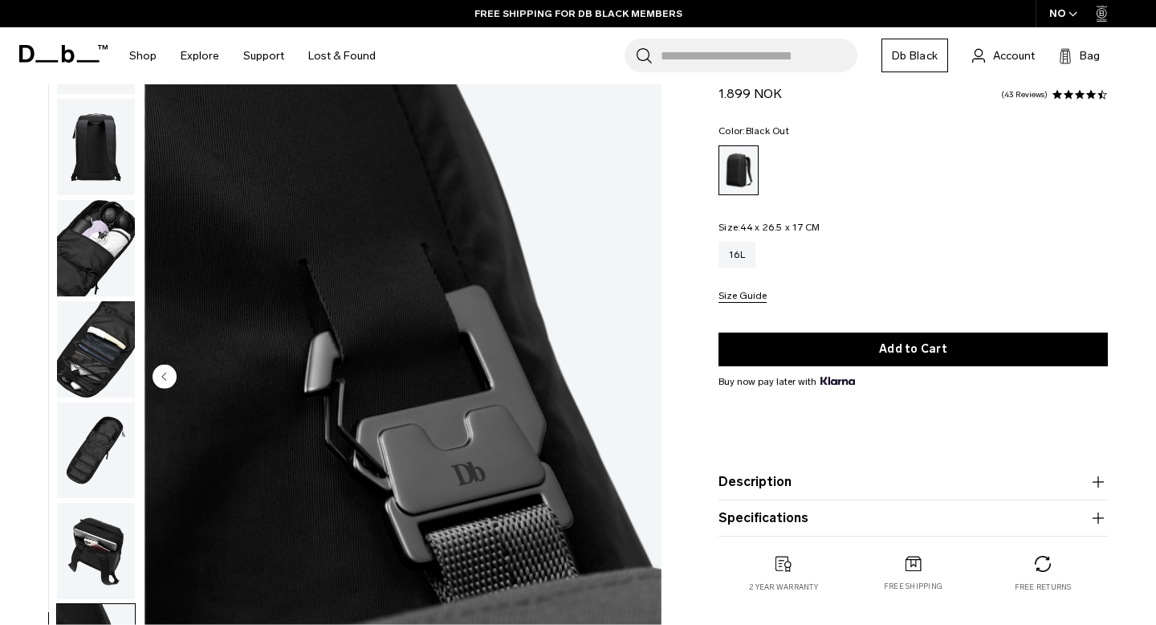
click at [641, 373] on img "9 / 9" at bounding box center [403, 377] width 517 height 645
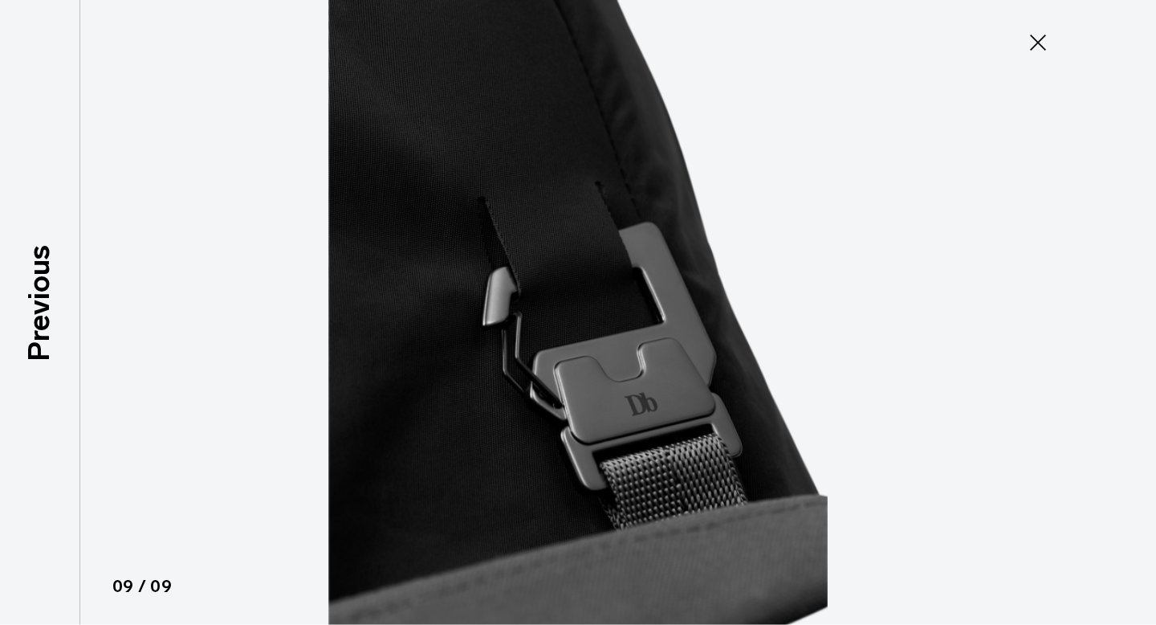
click at [1034, 43] on icon at bounding box center [1038, 43] width 26 height 26
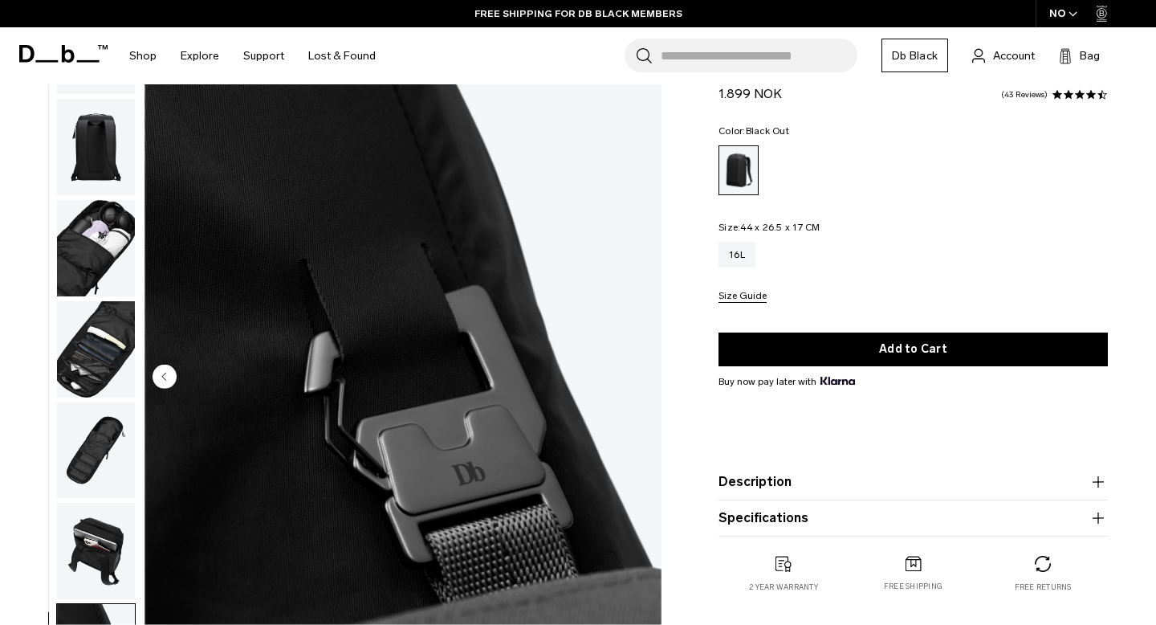
scroll to position [0, 0]
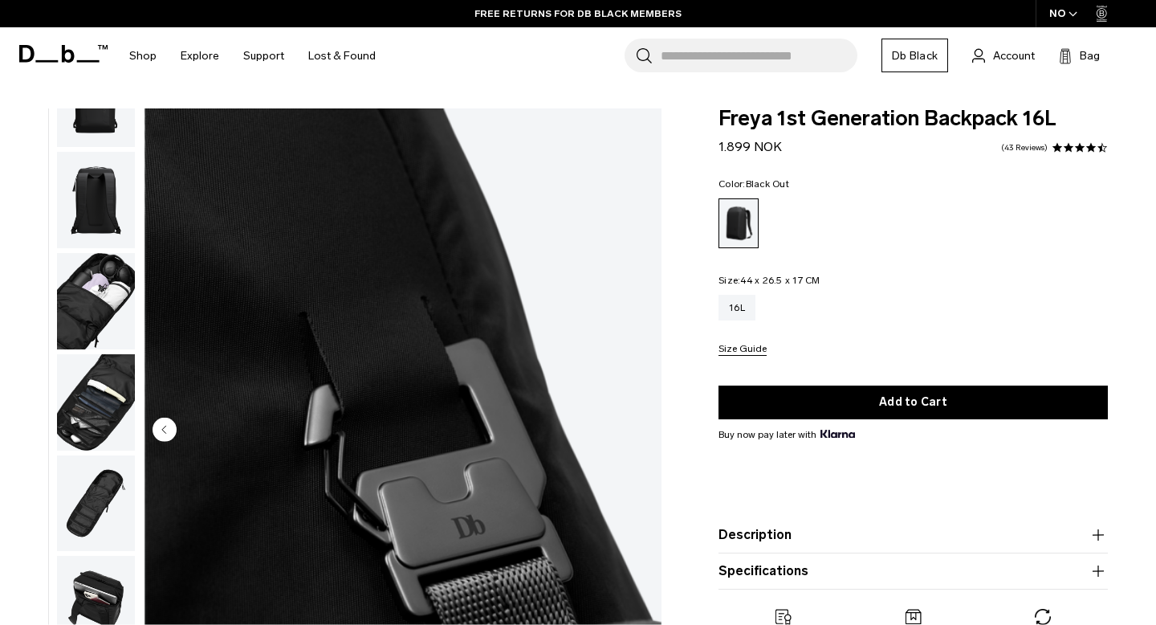
click at [167, 426] on circle "Previous slide" at bounding box center [165, 429] width 24 height 24
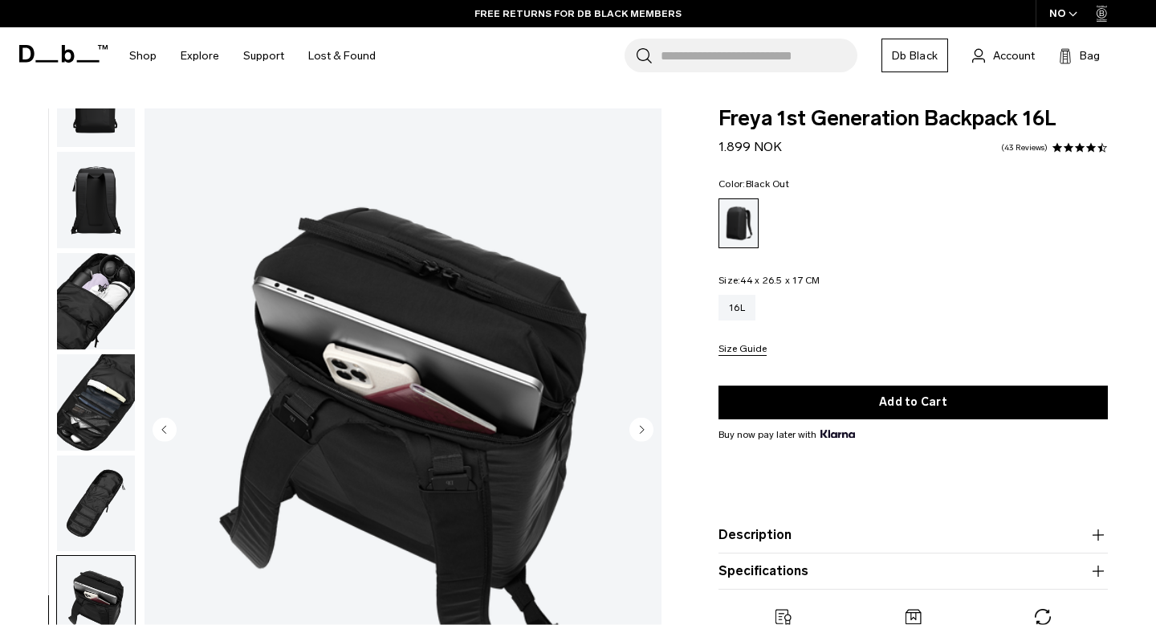
click at [167, 426] on circle "Previous slide" at bounding box center [165, 429] width 24 height 24
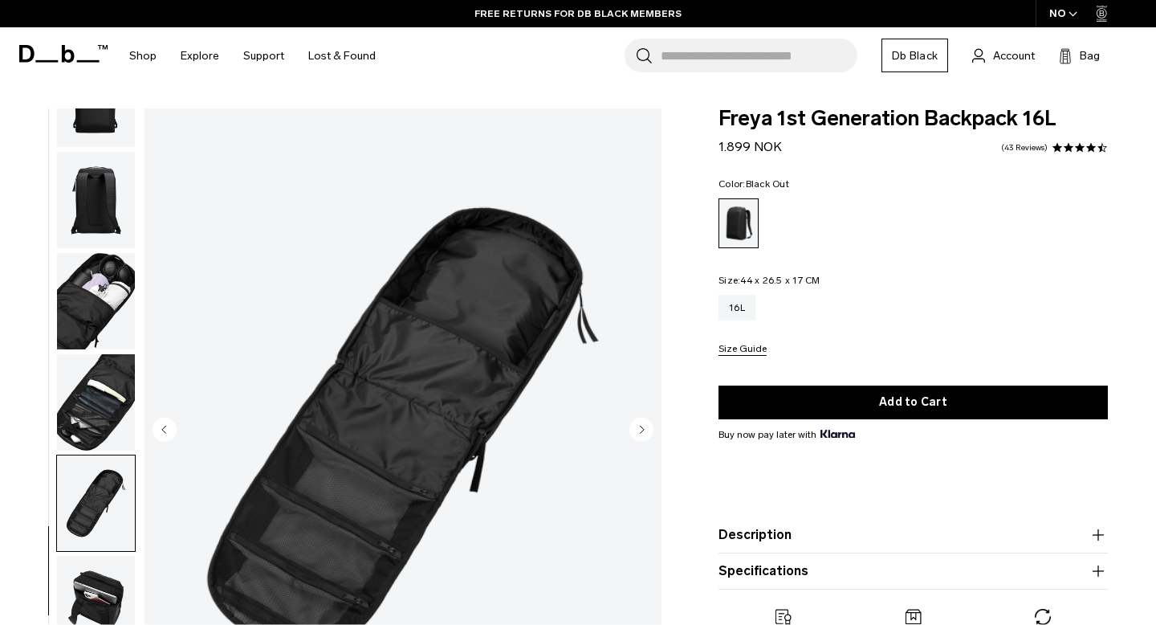
click at [167, 426] on circle "Previous slide" at bounding box center [165, 429] width 24 height 24
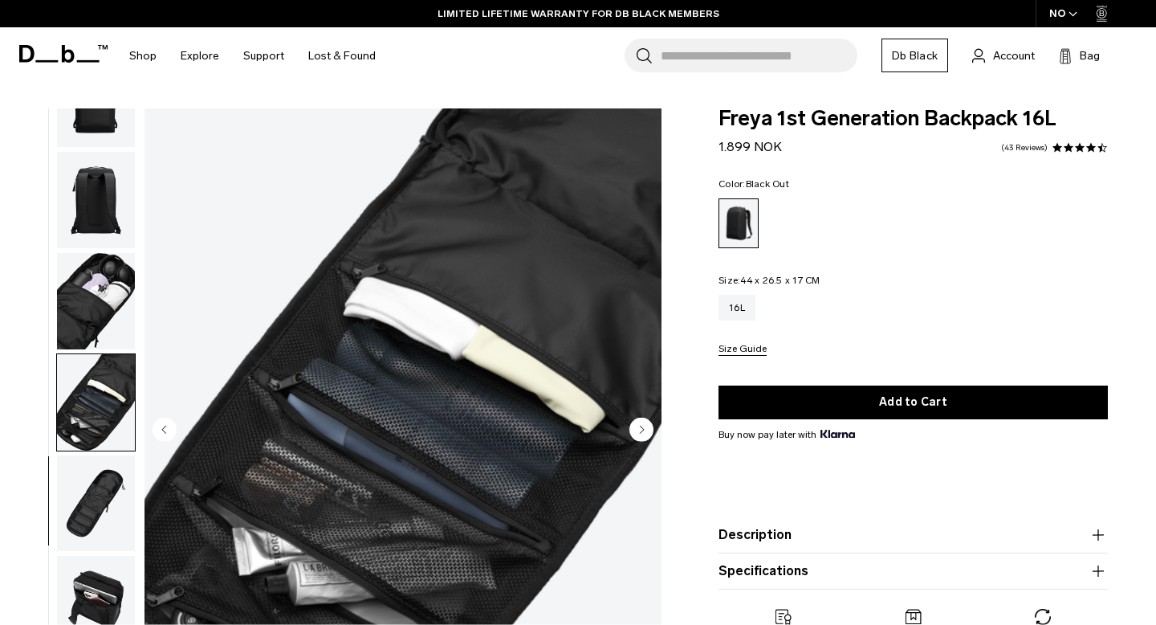
click at [166, 429] on circle "Previous slide" at bounding box center [165, 429] width 24 height 24
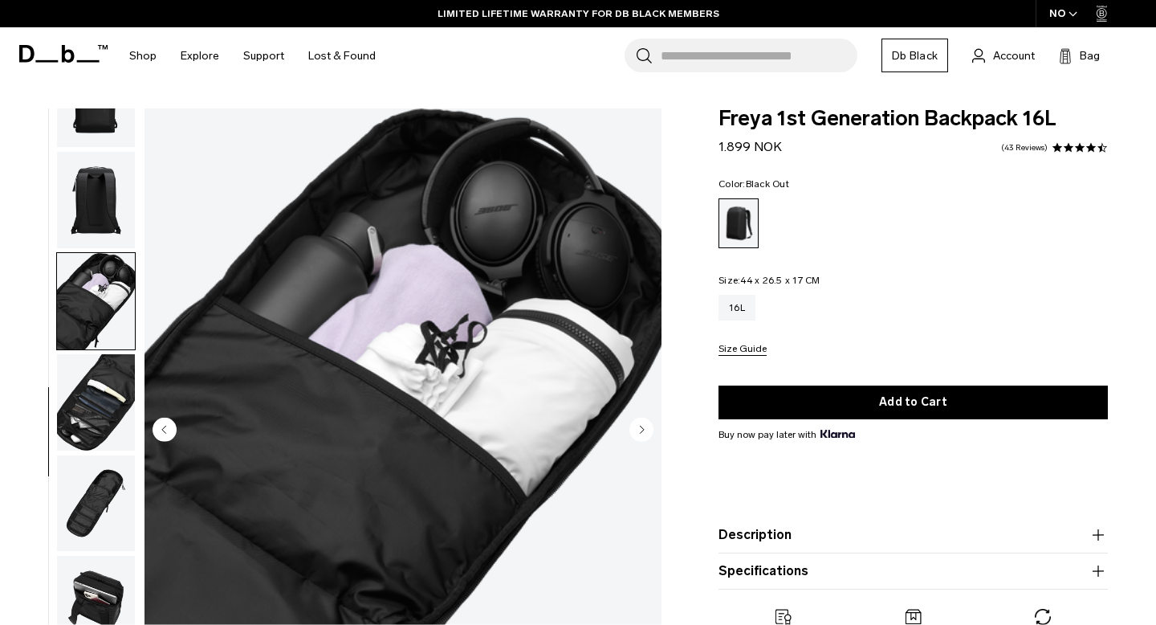
click at [166, 429] on circle "Previous slide" at bounding box center [165, 429] width 24 height 24
